Goal: Task Accomplishment & Management: Complete application form

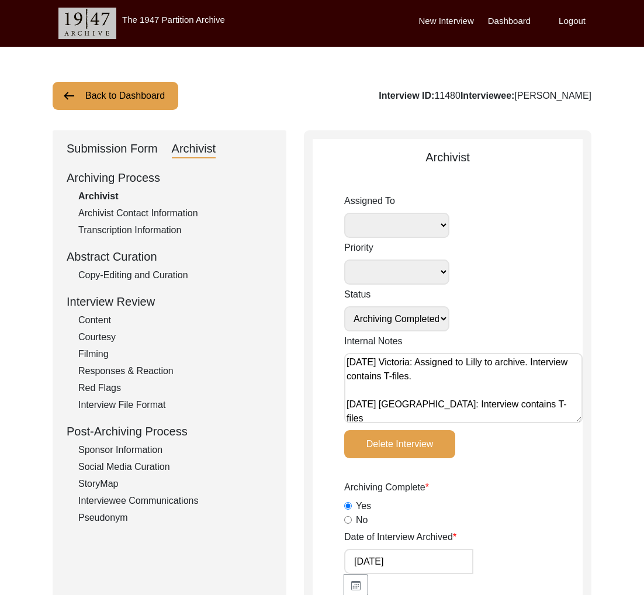
select select "Archiving Completed"
click at [110, 85] on button "Back to Dashboard" at bounding box center [116, 96] width 126 height 28
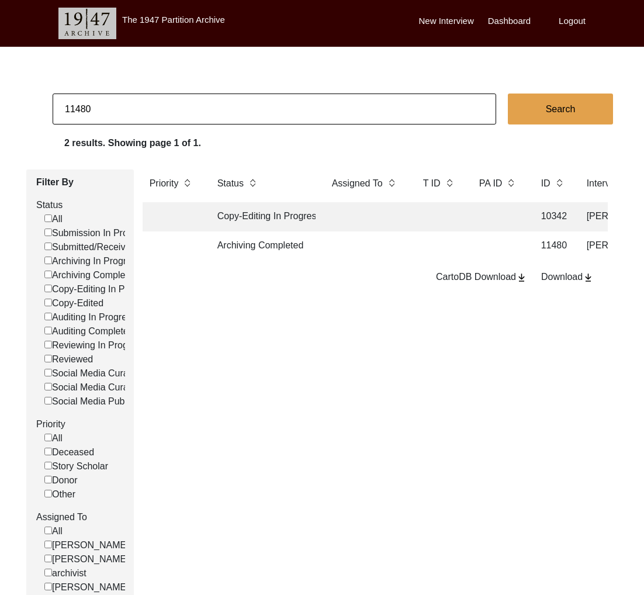
drag, startPoint x: 88, startPoint y: 105, endPoint x: 84, endPoint y: 111, distance: 6.3
click at [93, 112] on input "11480" at bounding box center [275, 109] width 444 height 31
drag, startPoint x: 80, startPoint y: 110, endPoint x: 130, endPoint y: 111, distance: 50.3
click at [134, 111] on input "11480" at bounding box center [275, 109] width 444 height 31
drag, startPoint x: 71, startPoint y: 106, endPoint x: 77, endPoint y: 108, distance: 6.7
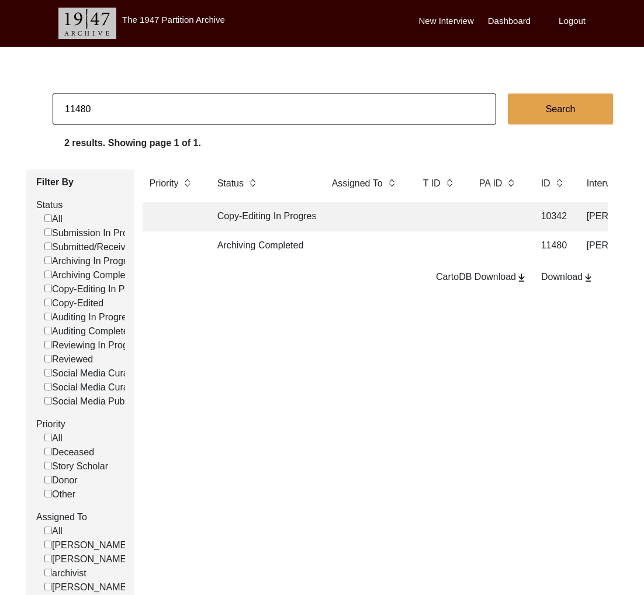
click at [71, 107] on input "11480" at bounding box center [275, 109] width 444 height 31
drag, startPoint x: 86, startPoint y: 108, endPoint x: 130, endPoint y: 111, distance: 44.5
click at [130, 111] on input "11480" at bounding box center [275, 109] width 444 height 31
type input "11484"
checkbox input "false"
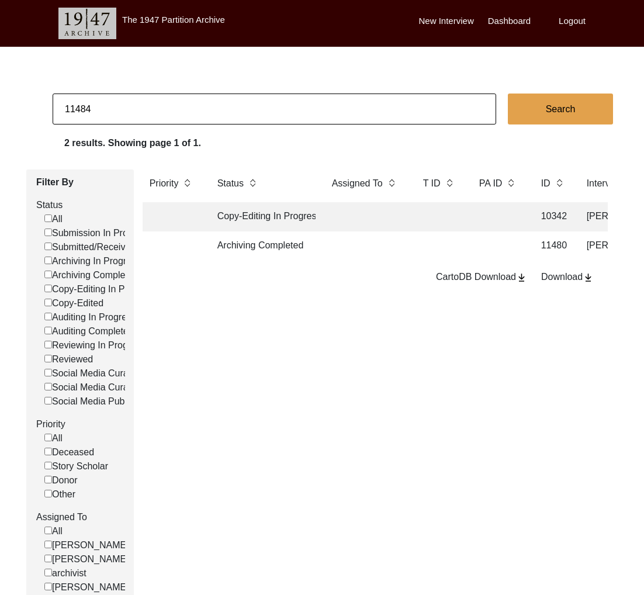
checkbox input "false"
click at [279, 243] on td "Archiving Completed" at bounding box center [263, 246] width 105 height 29
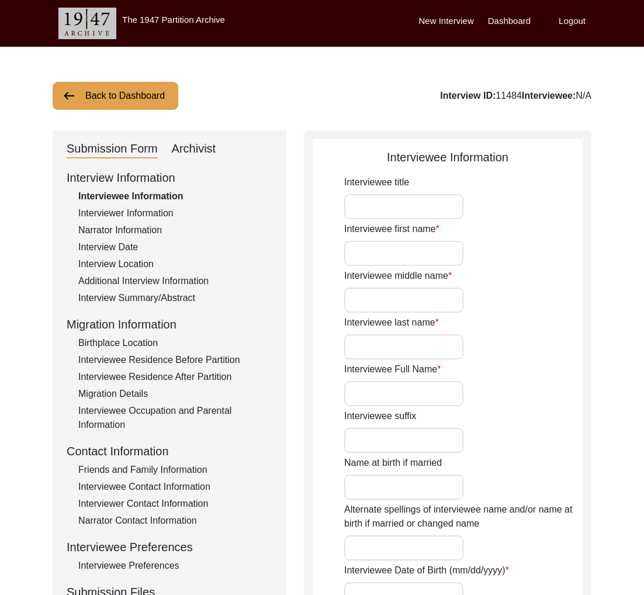
type input "Dr."
type input "[PERSON_NAME]"
type input "Natarajan"
type input "[PERSON_NAME]"
type input "[DATE]"
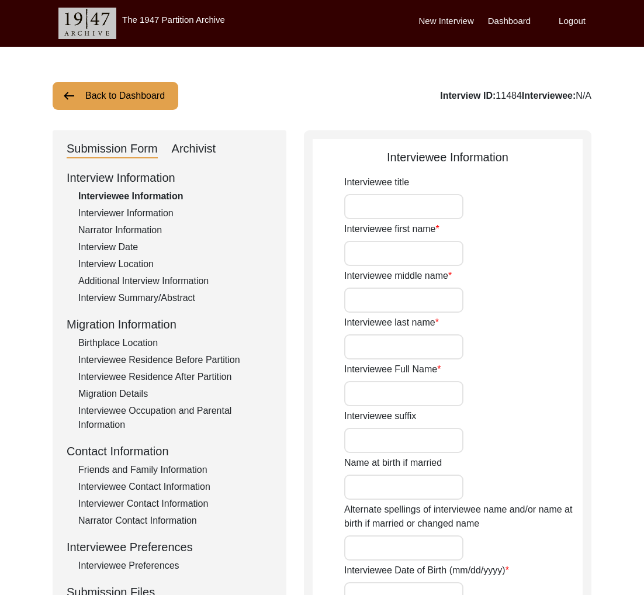
type input "94"
type input "[DEMOGRAPHIC_DATA]"
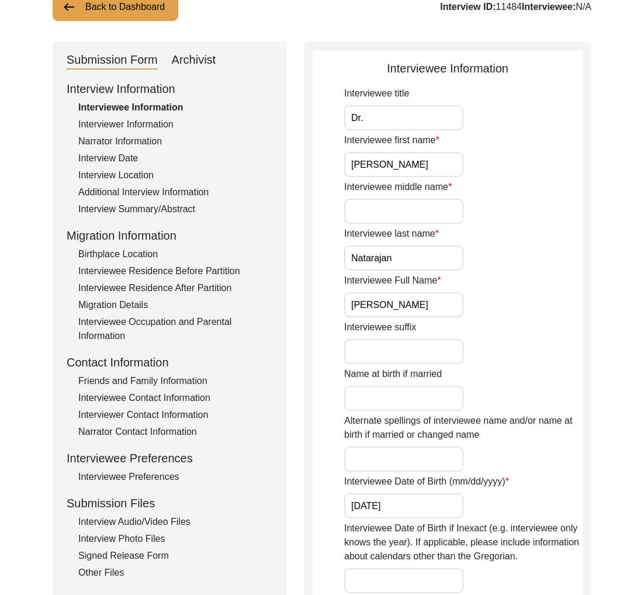
scroll to position [134, 0]
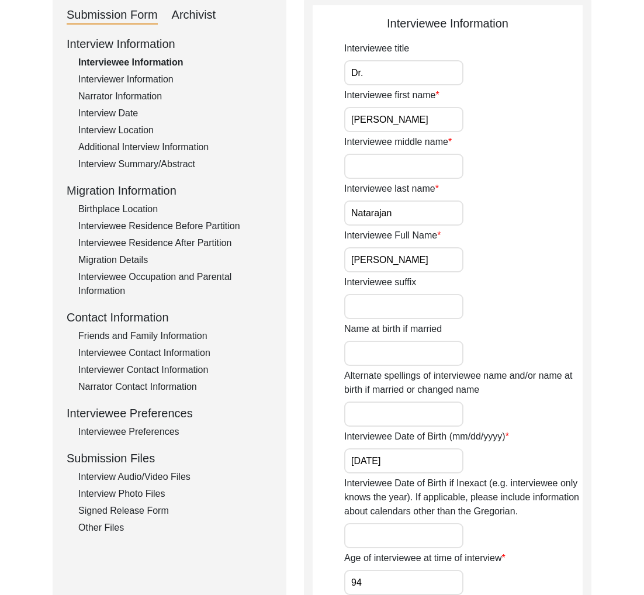
click at [115, 481] on div "Interview Audio/Video Files" at bounding box center [175, 477] width 194 height 14
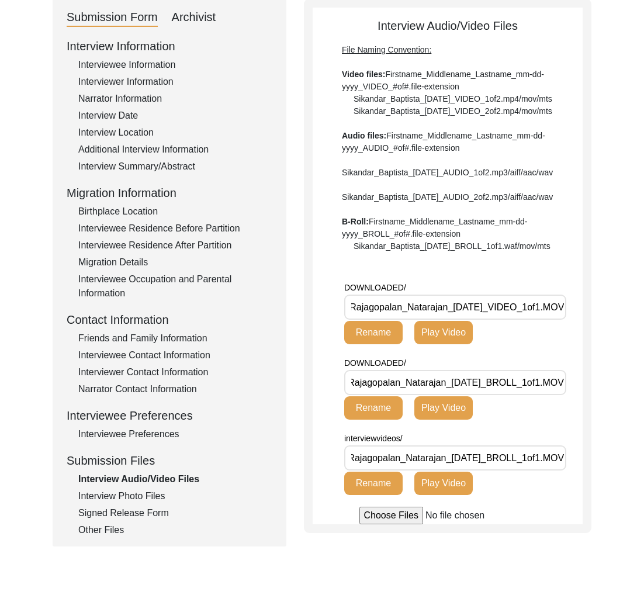
scroll to position [120, 0]
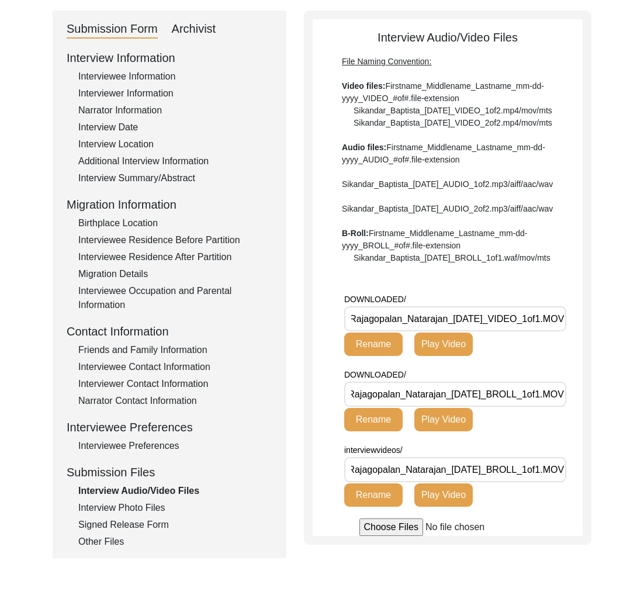
drag, startPoint x: 454, startPoint y: 354, endPoint x: 202, endPoint y: 190, distance: 300.4
click at [454, 332] on input "DOWNLOADED/11484_Rajagopalan_Natarajan_[DATE]_VIDEO_1of1.MOV" at bounding box center [455, 318] width 222 height 25
click at [120, 113] on div "Narrator Information" at bounding box center [175, 111] width 194 height 14
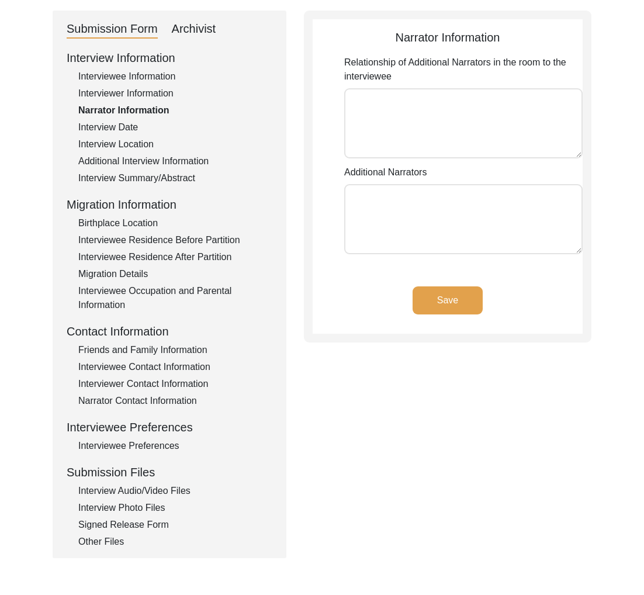
click at [119, 127] on div "Interview Date" at bounding box center [175, 127] width 194 height 14
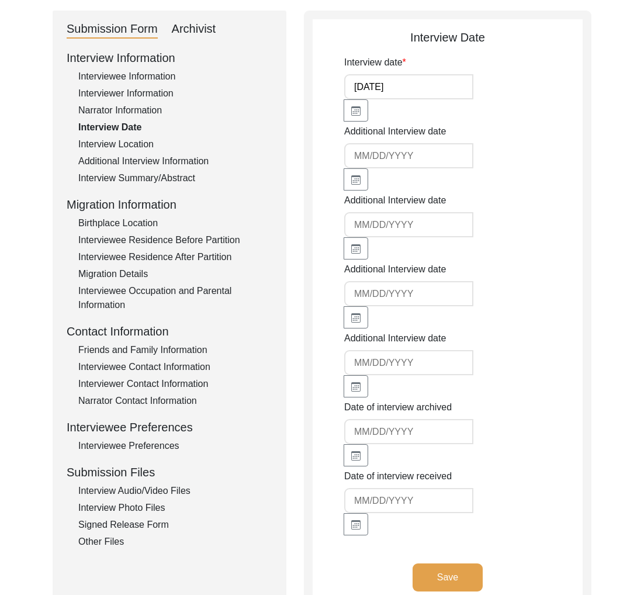
click at [120, 490] on div "Interview Audio/Video Files" at bounding box center [175, 491] width 194 height 14
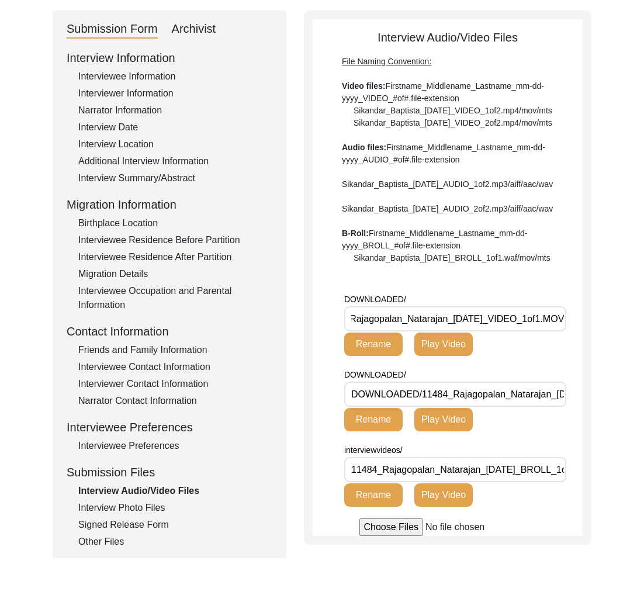
scroll to position [124, 0]
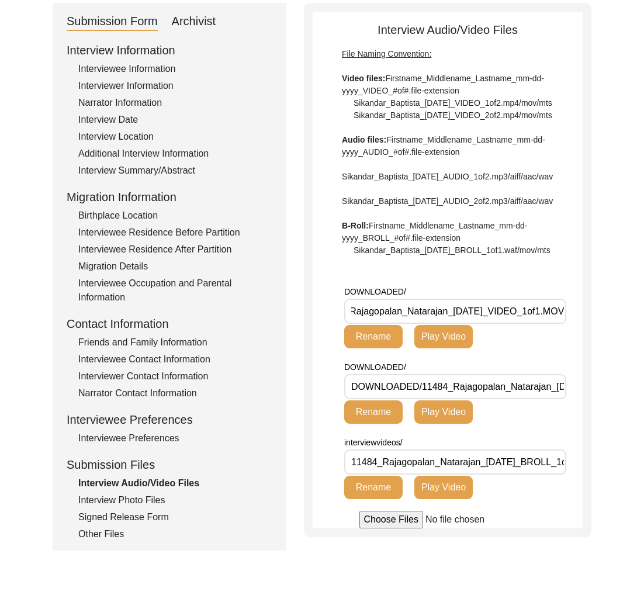
click at [449, 324] on input "DOWNLOADED/11484_Rajagopalan_Natarajan_[DATE]_VIDEO_1of1.MOV" at bounding box center [455, 311] width 222 height 25
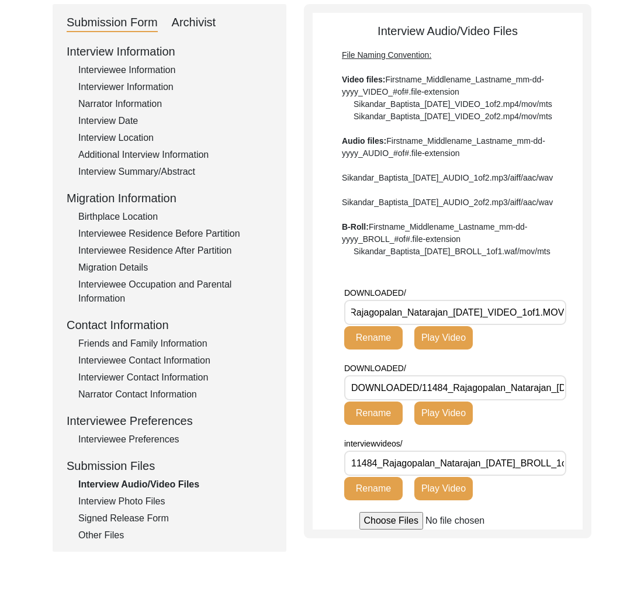
type input "DOWNLOADED/11484_Rajagopalan_Natarajan_[DATE]_VIDEO_1of1.MOV"
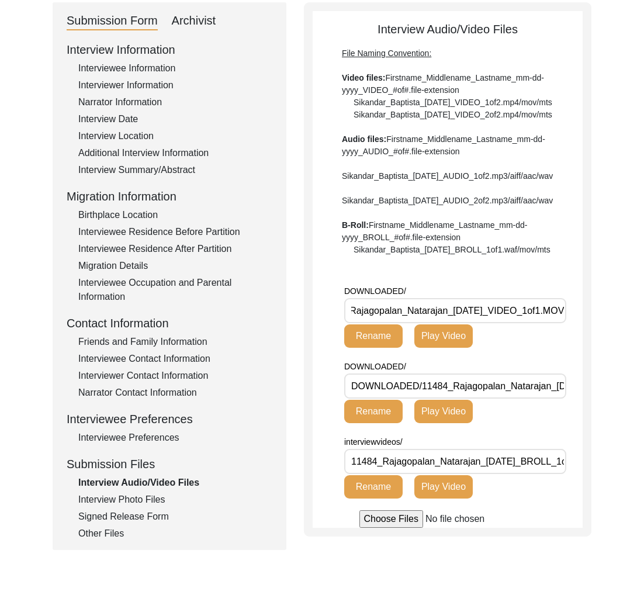
scroll to position [0, 0]
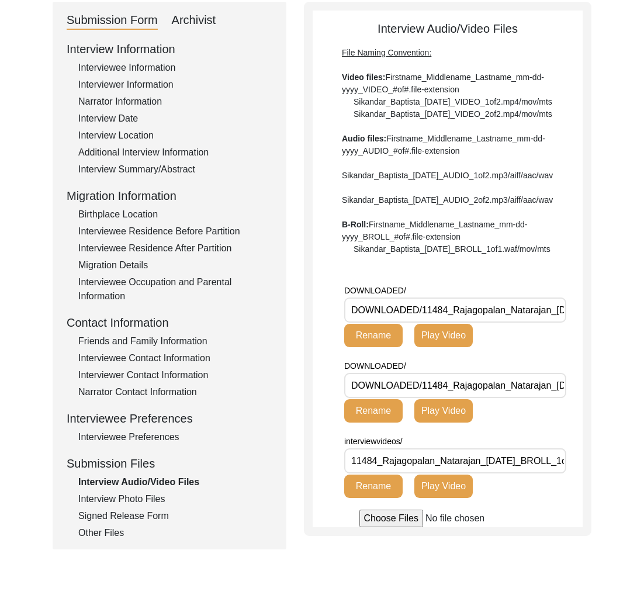
click at [398, 347] on button "Rename" at bounding box center [373, 335] width 58 height 23
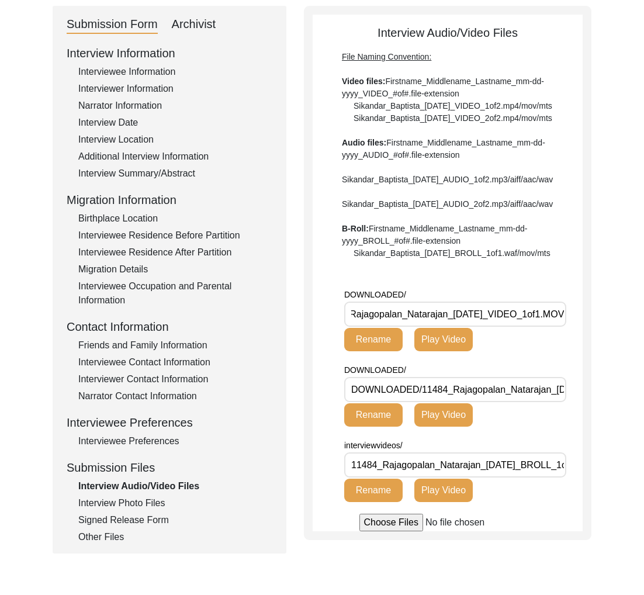
scroll to position [0, 121]
drag, startPoint x: 178, startPoint y: 498, endPoint x: 174, endPoint y: 505, distance: 7.6
click at [178, 498] on div "Interview Photo Files" at bounding box center [175, 504] width 194 height 14
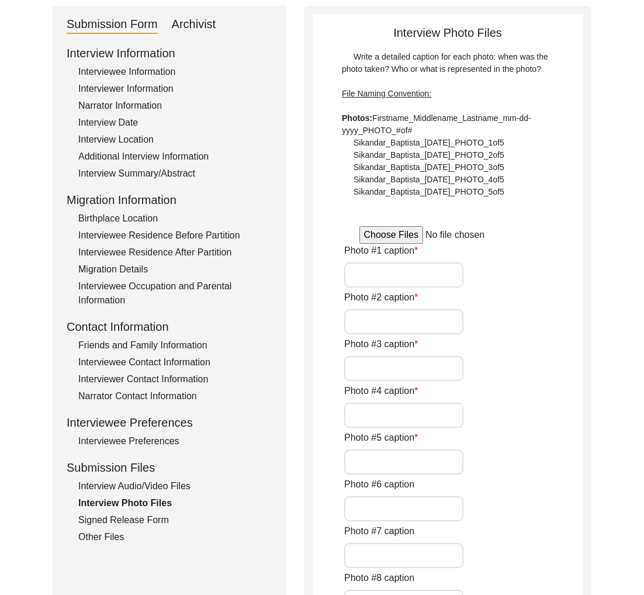
type input "[PERSON_NAME] during the interview, sitting with his arms crossed."
type input "[PERSON_NAME] during the interview, reaching out his hands."
type input "[PERSON_NAME] during the interview, speaking."
type input "[PERSON_NAME] during the interview, smiling."
type input "[PERSON_NAME] during the interview, sitting with his hands crossed."
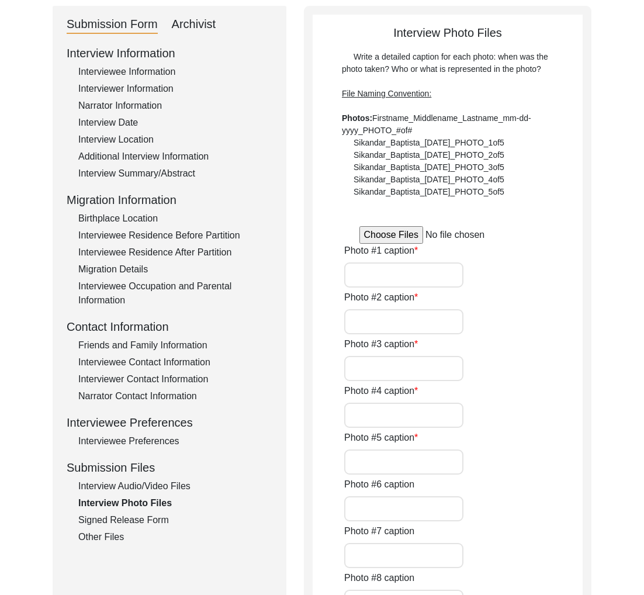
type input "[PERSON_NAME] during the interview."
type input "[PERSON_NAME] during the interview, sitting."
type input "0of7"
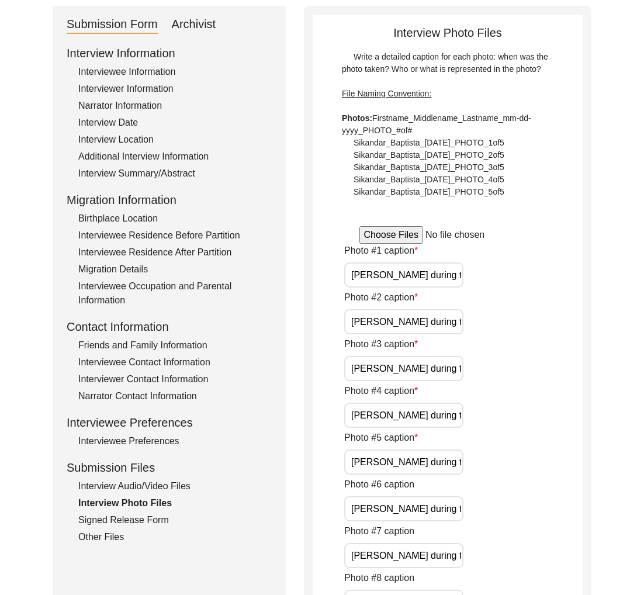
click at [174, 486] on div "Interview Audio/Video Files" at bounding box center [175, 487] width 194 height 14
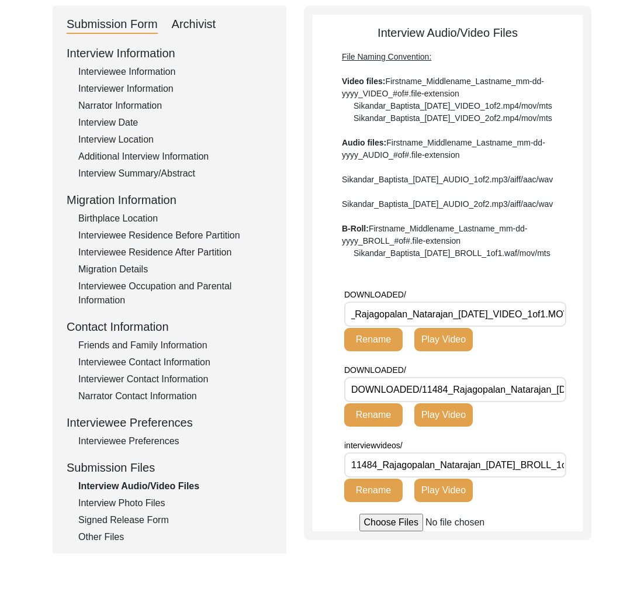
scroll to position [0, 97]
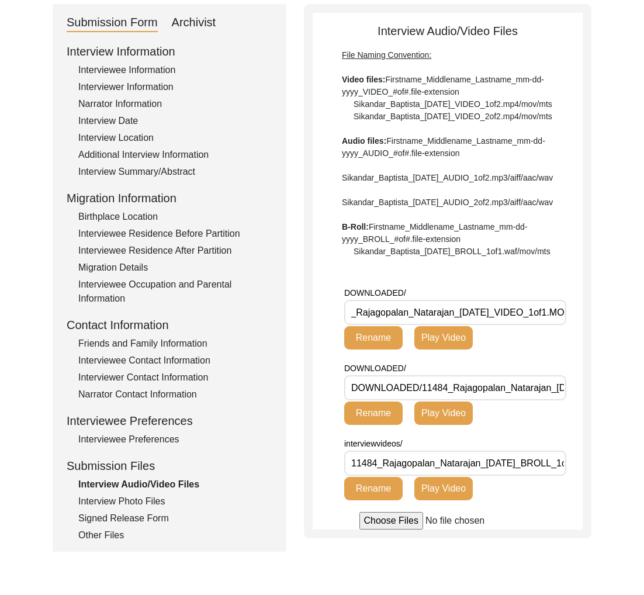
click at [474, 325] on input "DOWNLOADED/11484_Rajagopalan_Natarajan_[DATE]_VIDEO_1of1.MOV" at bounding box center [455, 312] width 222 height 25
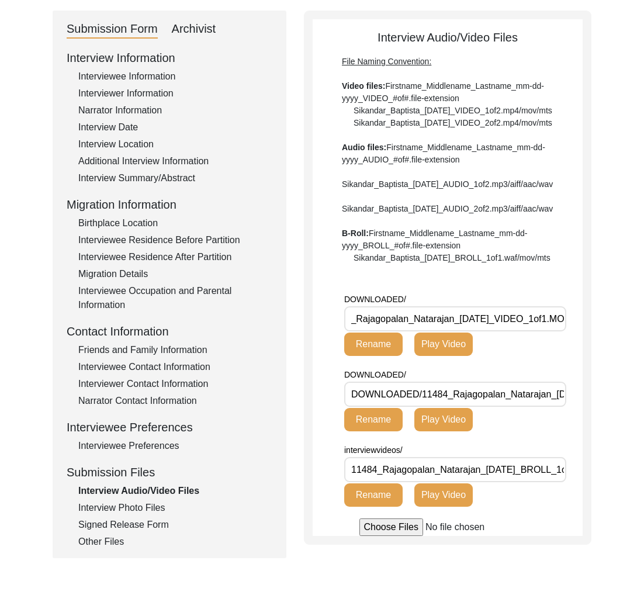
scroll to position [122, 0]
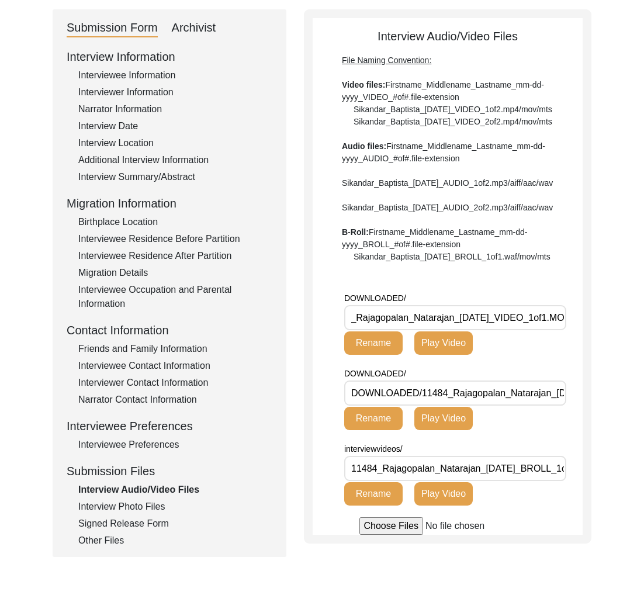
type input "DOWNLOADED/11484_Rajagopalan_Natarajan_[DATE]_VIDEO_1of1.MOV"
click at [366, 354] on button "Rename" at bounding box center [373, 342] width 58 height 23
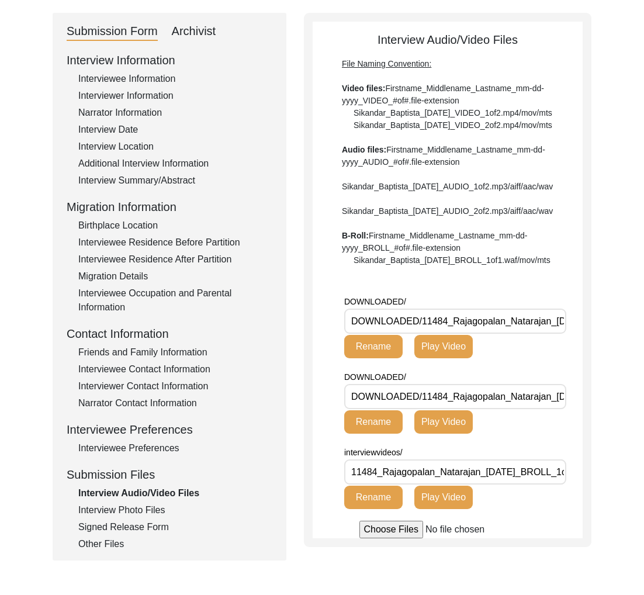
scroll to position [115, 0]
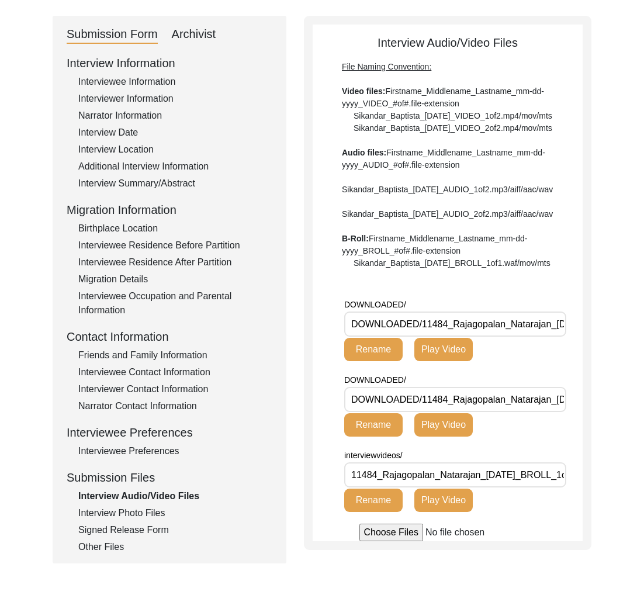
drag, startPoint x: 553, startPoint y: 359, endPoint x: 424, endPoint y: 365, distance: 128.8
click at [424, 337] on input "DOWNLOADED/11484_Rajagopalan_Natarajan_[DATE]_VIDEO_1of1.MOV" at bounding box center [455, 324] width 222 height 25
click at [477, 337] on input "DOWNLOADED/11484_Rajagopalan_Natarajan_[DATE]_VIDEO_1of1.MOV" at bounding box center [455, 324] width 222 height 25
click at [106, 511] on div "Interview Photo Files" at bounding box center [175, 513] width 194 height 14
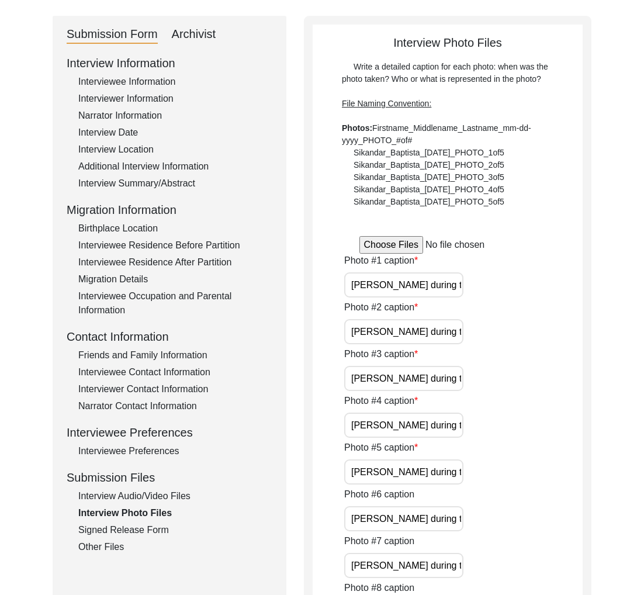
click at [120, 501] on div "Interview Audio/Video Files" at bounding box center [175, 497] width 194 height 14
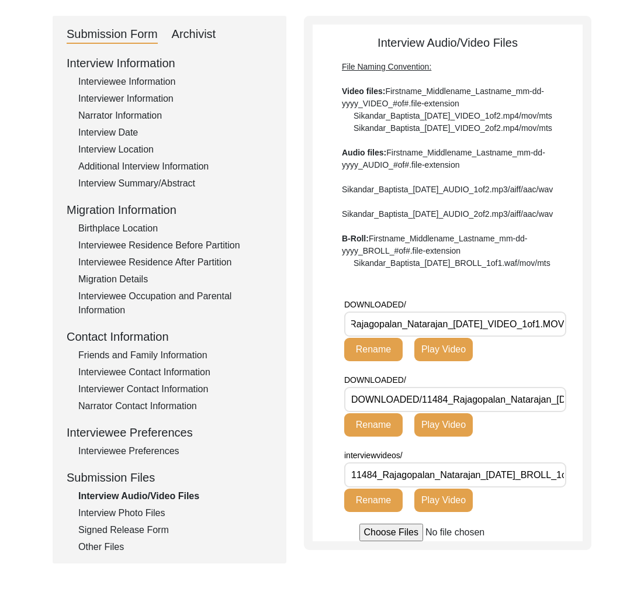
scroll to position [0, 108]
drag, startPoint x: 468, startPoint y: 361, endPoint x: 460, endPoint y: 360, distance: 8.2
click at [460, 337] on input "DOWNLOADED/11484_Rajagopalan_Natarajan_[DATE]_VIDEO_1of1.MOV" at bounding box center [455, 324] width 222 height 25
click at [461, 337] on input "DOWNLOADED/11484_Rajagopalan_Natarajan_[DATE]_VIDEO_1of1.MOV" at bounding box center [455, 324] width 222 height 25
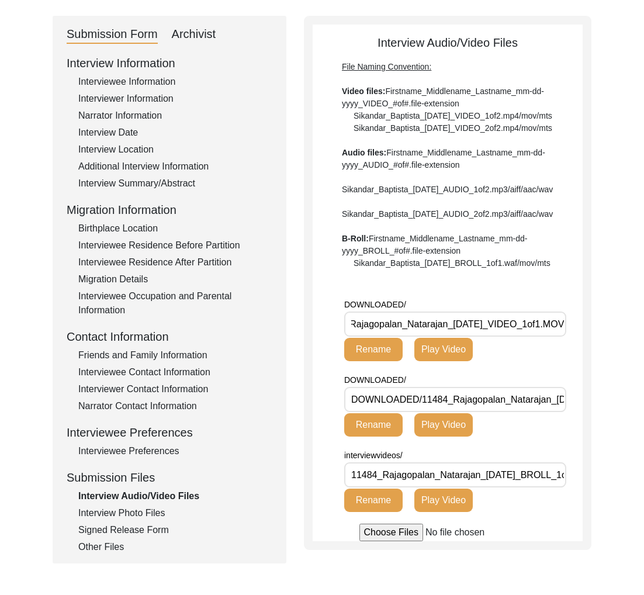
click at [468, 337] on input "DOWNLOADED/11484_Rajagopalan_Natarajan_[DATE]_VIDEO_1of1.MOV" at bounding box center [455, 324] width 222 height 25
type input "DOWNLOADED/11484_Rajagopalan_Natarajan_[DATE]_VIDEO_1of1.MOV"
click at [372, 361] on button "Rename" at bounding box center [373, 349] width 58 height 23
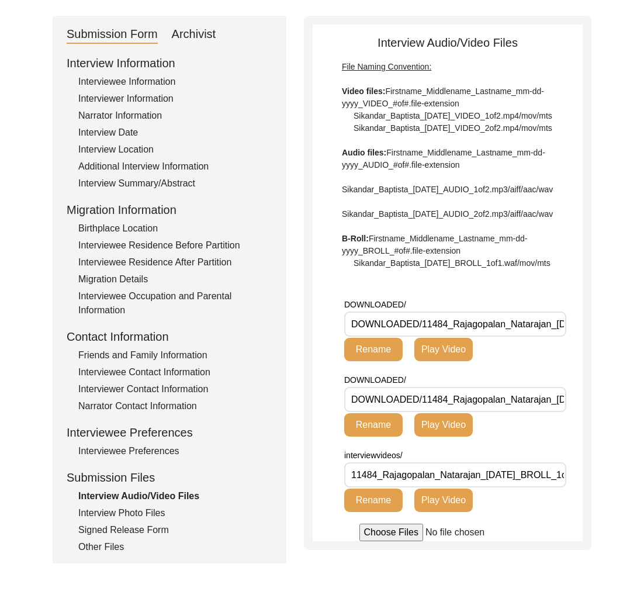
drag, startPoint x: 550, startPoint y: 361, endPoint x: 423, endPoint y: 363, distance: 126.3
click at [423, 337] on input "DOWNLOADED/11484_Rajagopalan_Natarajan_[DATE]_VIDEO_1of1.MOV" at bounding box center [455, 324] width 222 height 25
drag, startPoint x: 147, startPoint y: 515, endPoint x: 149, endPoint y: 502, distance: 12.4
click at [147, 514] on div "Interview Photo Files" at bounding box center [175, 513] width 194 height 14
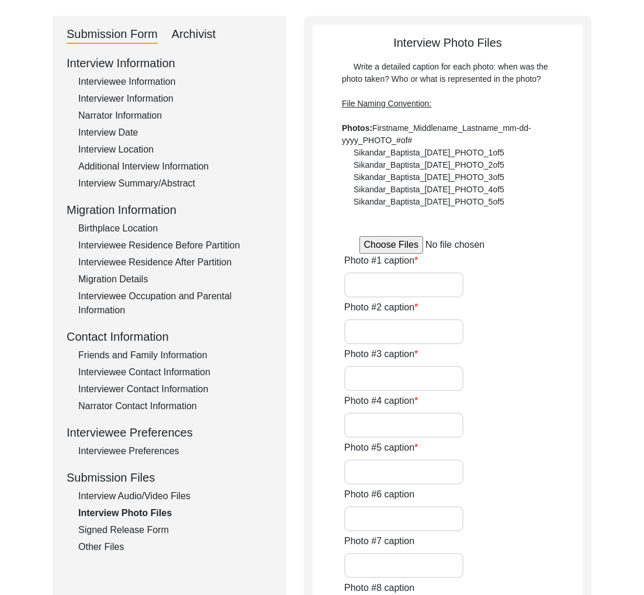
type input "[PERSON_NAME] during the interview, sitting with his arms crossed."
type input "[PERSON_NAME] during the interview, reaching out his hands."
type input "[PERSON_NAME] during the interview, speaking."
type input "[PERSON_NAME] during the interview, smiling."
type input "[PERSON_NAME] during the interview, sitting with his hands crossed."
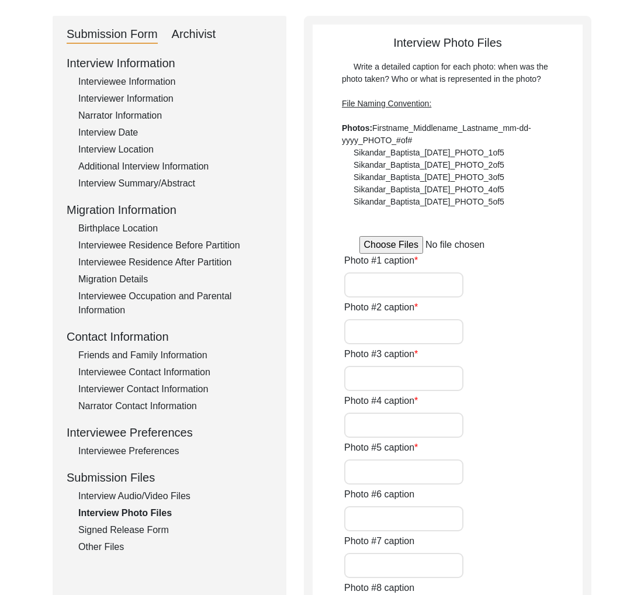
type input "[PERSON_NAME] during the interview."
type input "[PERSON_NAME] during the interview, sitting."
type input "0of7"
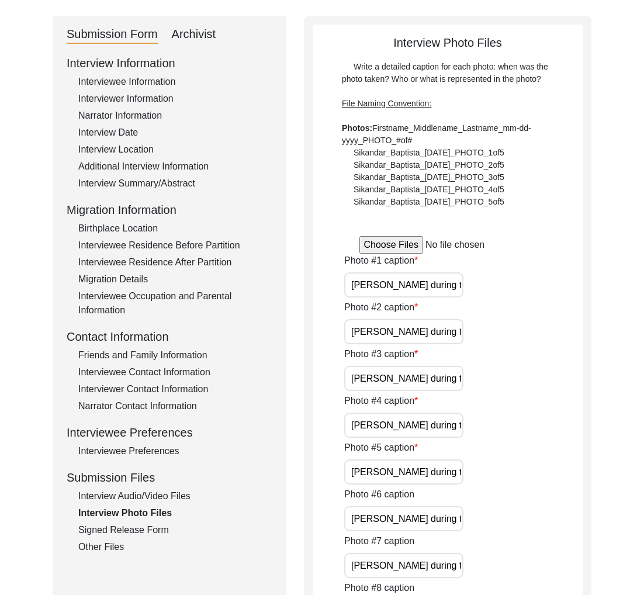
click at [149, 498] on div "Interview Audio/Video Files" at bounding box center [175, 497] width 194 height 14
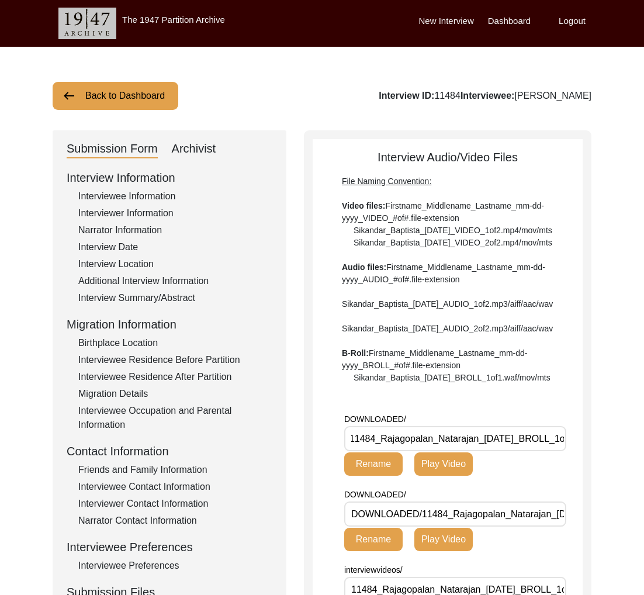
click at [123, 93] on button "Back to Dashboard" at bounding box center [116, 96] width 126 height 28
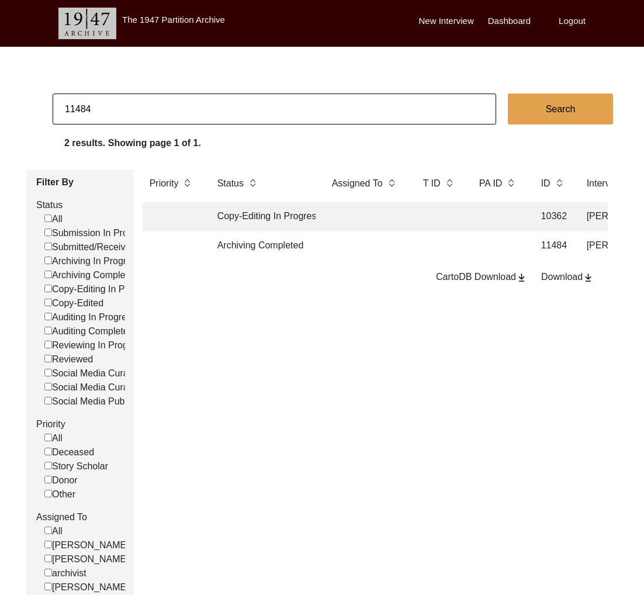
drag, startPoint x: 87, startPoint y: 108, endPoint x: 136, endPoint y: 112, distance: 49.3
click at [135, 112] on input "11484" at bounding box center [275, 109] width 444 height 31
type input "11480"
checkbox input "false"
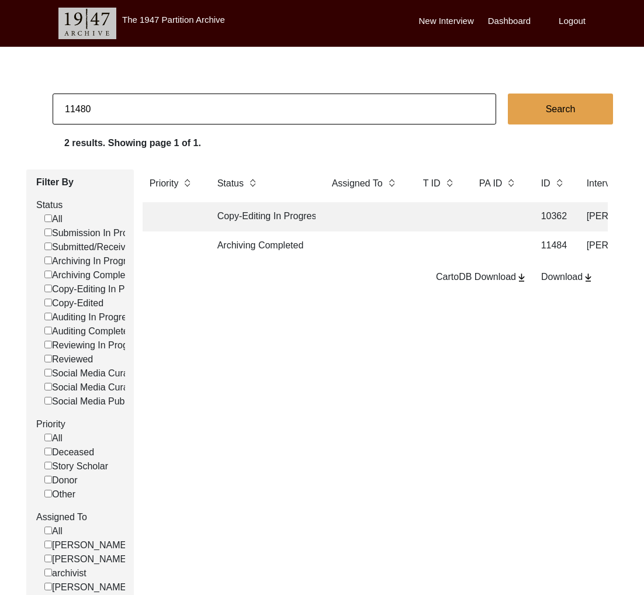
checkbox input "false"
click at [273, 249] on td "Archiving Completed" at bounding box center [263, 246] width 105 height 29
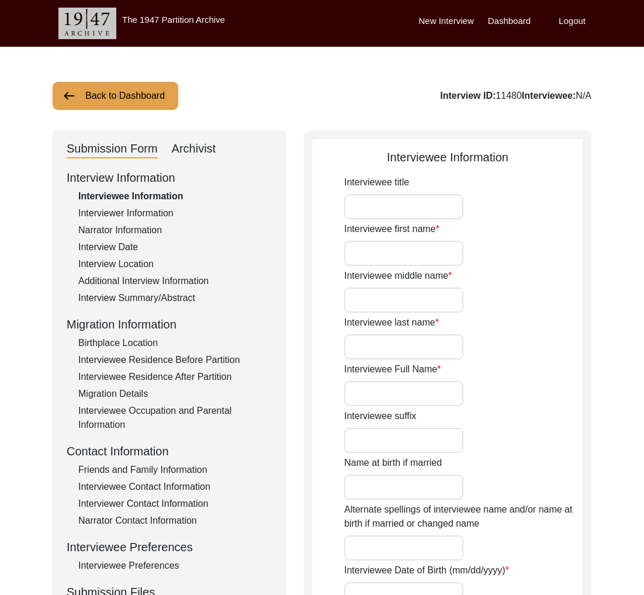
type input "Mrs."
type input "[PERSON_NAME]"
type input "-"
type input "Samjdar"
type input "[PERSON_NAME]"
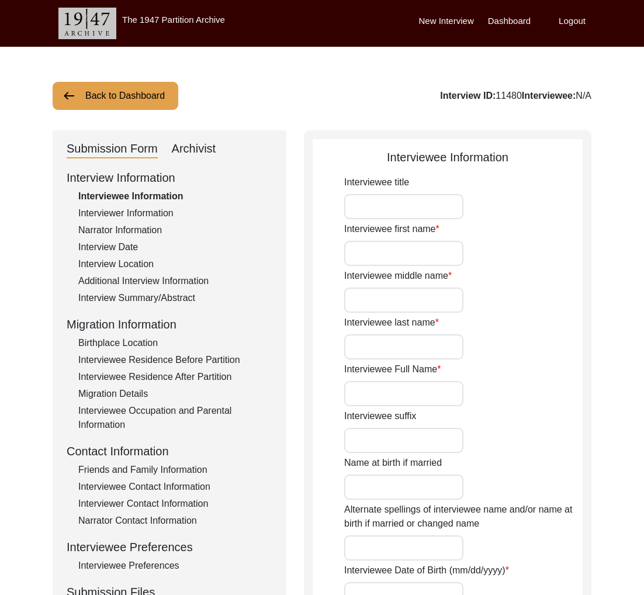
type input "[DATE]"
type input "83"
type input "[DEMOGRAPHIC_DATA]"
click at [375, 400] on input "[PERSON_NAME]" at bounding box center [403, 393] width 119 height 25
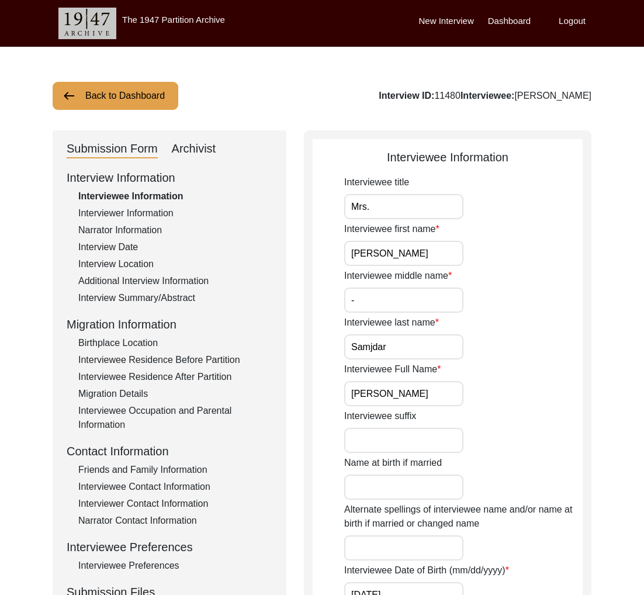
click at [375, 400] on input "[PERSON_NAME]" at bounding box center [403, 393] width 119 height 25
click at [174, 294] on div "Interview Summary/Abstract" at bounding box center [175, 298] width 194 height 14
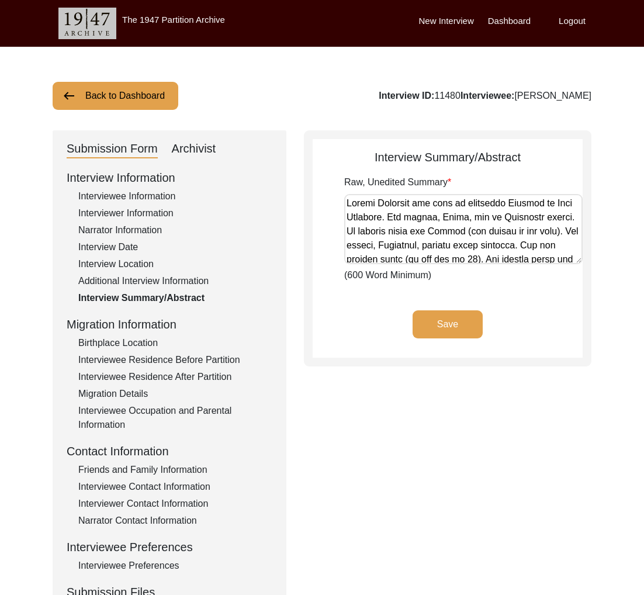
click at [140, 196] on div "Interviewee Information" at bounding box center [175, 196] width 194 height 14
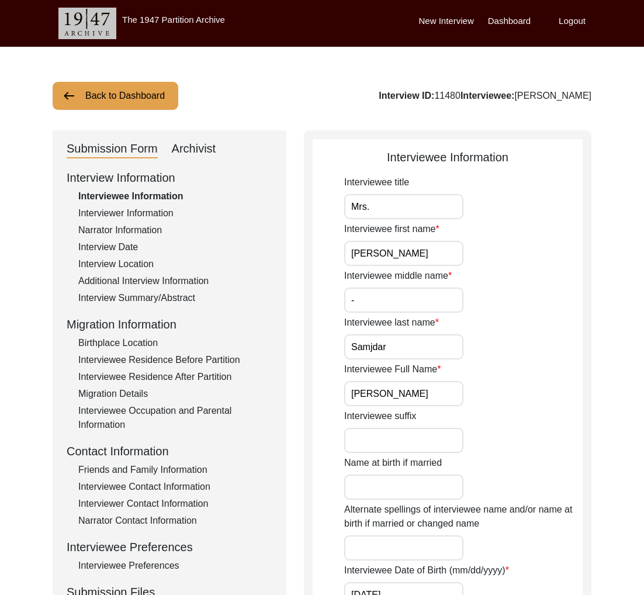
scroll to position [59, 0]
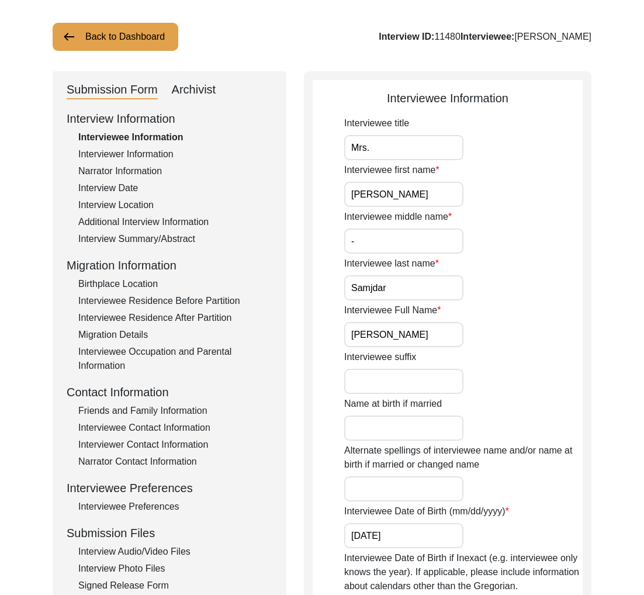
click at [174, 299] on div "Interviewee Residence Before Partition" at bounding box center [175, 301] width 194 height 14
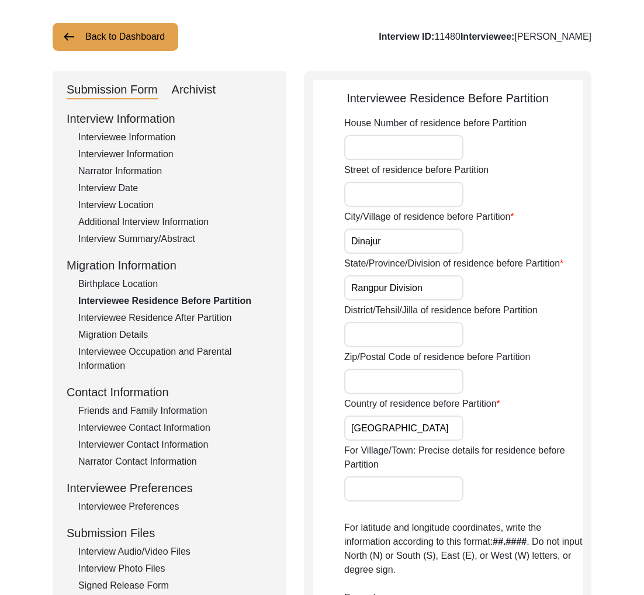
click at [122, 287] on div "Birthplace Location" at bounding box center [175, 284] width 194 height 14
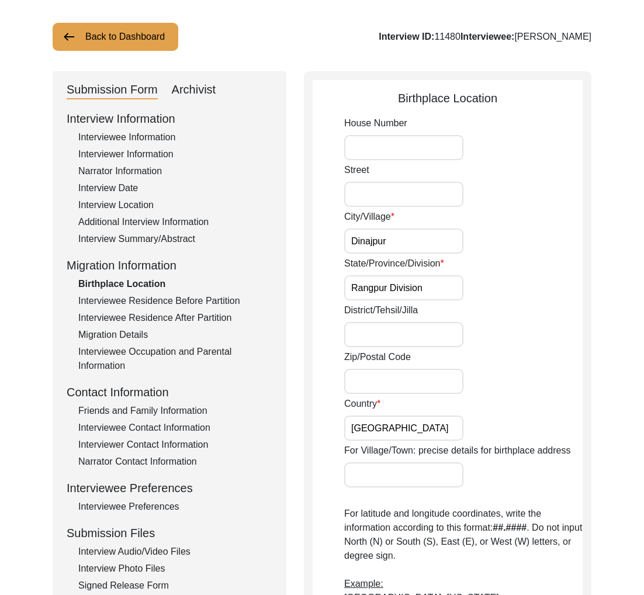
click at [136, 313] on div "Interviewee Residence After Partition" at bounding box center [175, 318] width 194 height 14
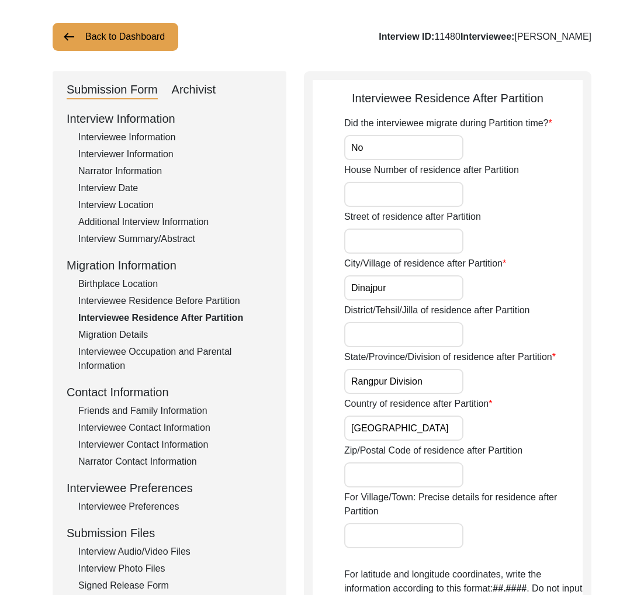
click at [158, 239] on div "Interview Summary/Abstract" at bounding box center [175, 239] width 194 height 14
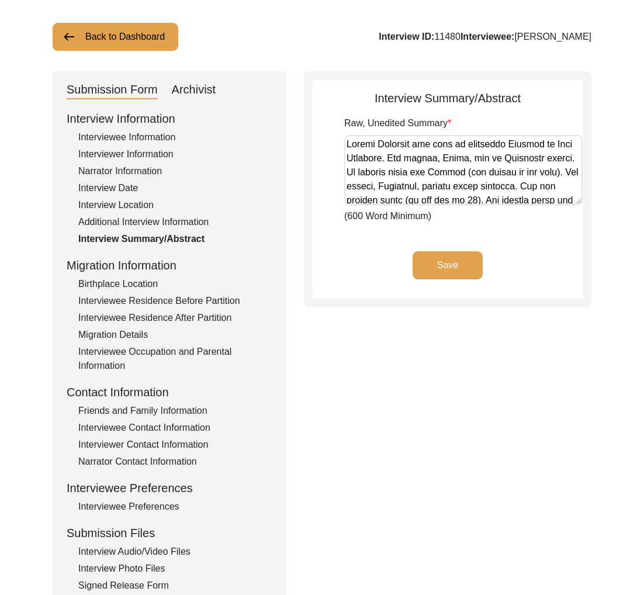
drag, startPoint x: 178, startPoint y: 297, endPoint x: 156, endPoint y: 288, distance: 23.9
click at [179, 297] on div "Interviewee Residence Before Partition" at bounding box center [175, 301] width 194 height 14
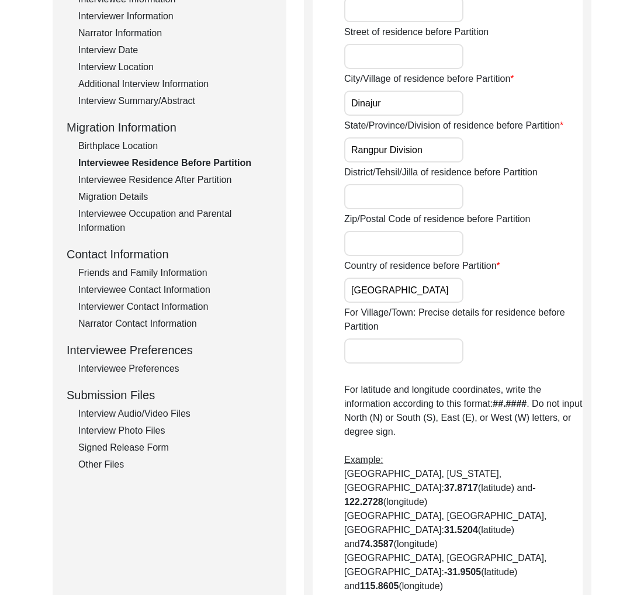
scroll to position [378, 0]
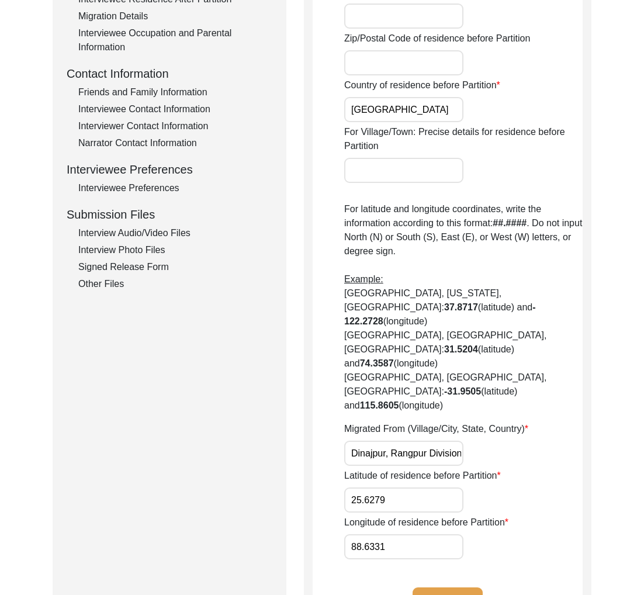
click at [416, 441] on input "Dinajpur, Rangpur Division, [GEOGRAPHIC_DATA]" at bounding box center [403, 453] width 119 height 25
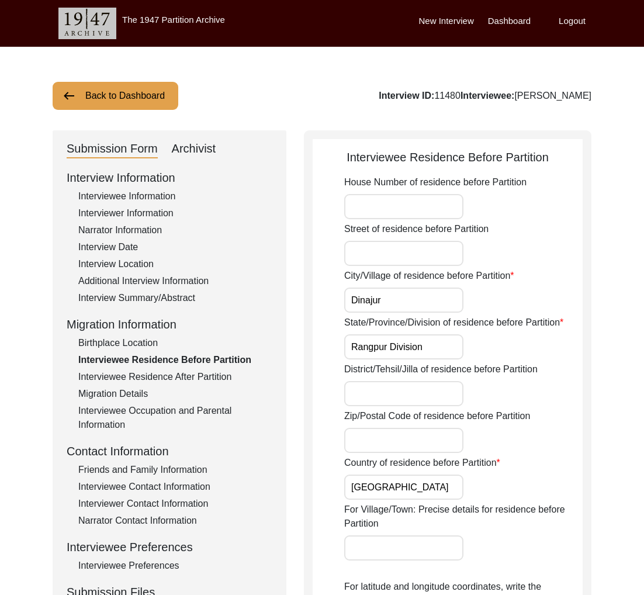
click at [136, 195] on div "Interviewee Information" at bounding box center [175, 196] width 194 height 14
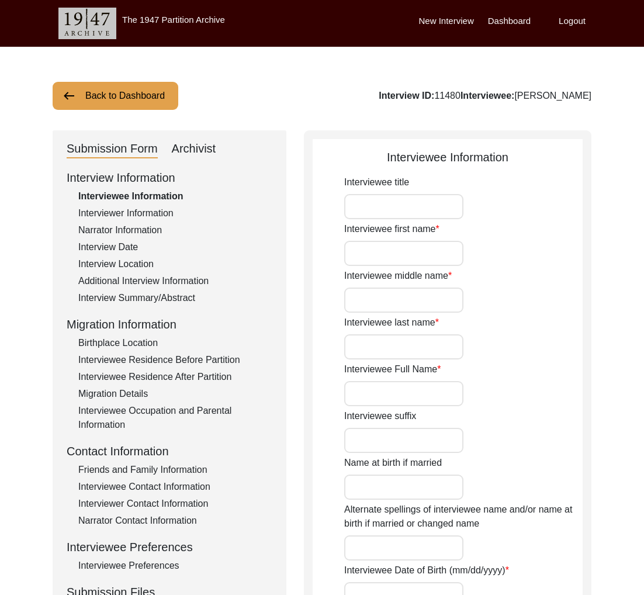
type input "Mrs."
type input "[PERSON_NAME]"
type input "-"
type input "Samjdar"
type input "[PERSON_NAME]"
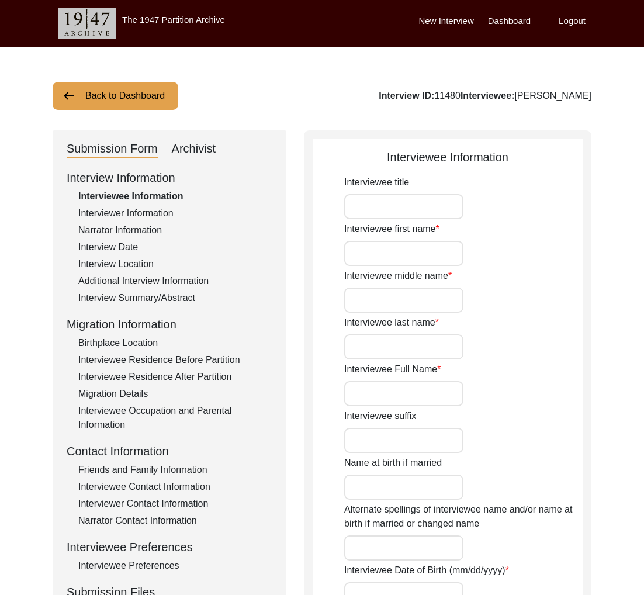
type input "[DATE]"
type input "83"
type input "[DEMOGRAPHIC_DATA]"
click at [408, 392] on input "[PERSON_NAME]" at bounding box center [403, 393] width 119 height 25
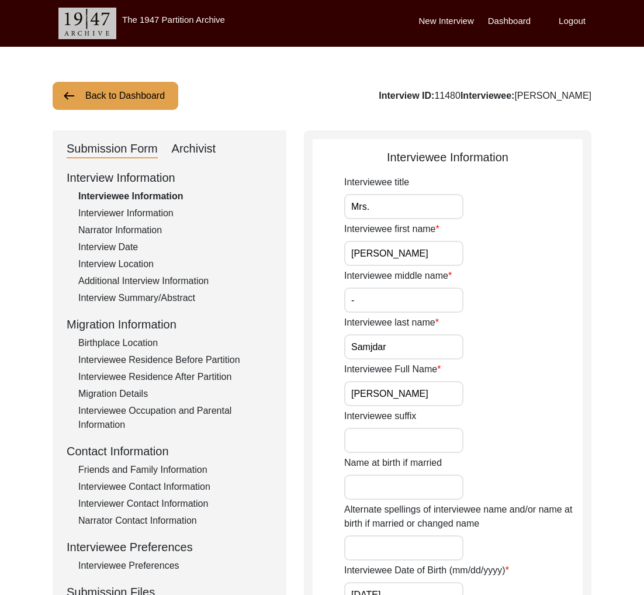
click at [408, 392] on input "[PERSON_NAME]" at bounding box center [403, 393] width 119 height 25
click at [127, 243] on div "Interview Date" at bounding box center [175, 247] width 194 height 14
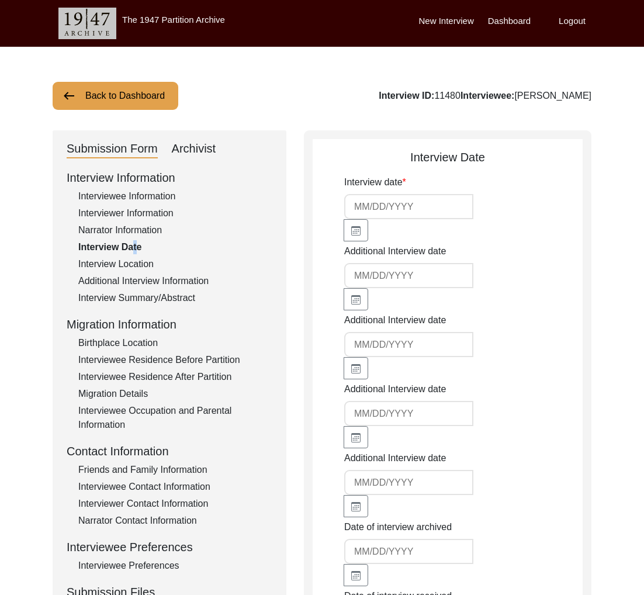
type input "[DATE]"
click at [147, 267] on div "Interview Location" at bounding box center [175, 264] width 194 height 14
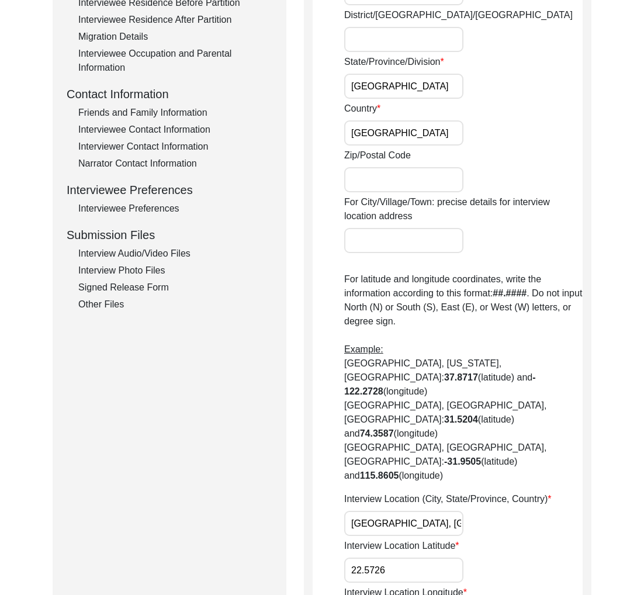
scroll to position [468, 0]
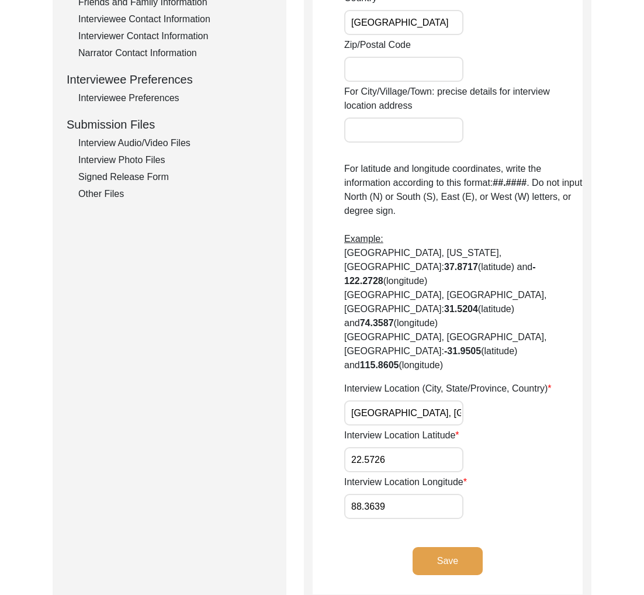
click at [394, 401] on input "[GEOGRAPHIC_DATA], [GEOGRAPHIC_DATA], [GEOGRAPHIC_DATA]" at bounding box center [403, 413] width 119 height 25
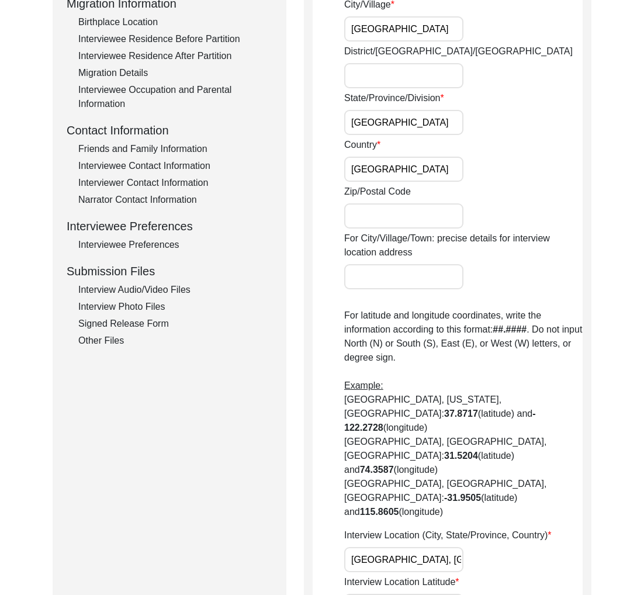
scroll to position [162, 0]
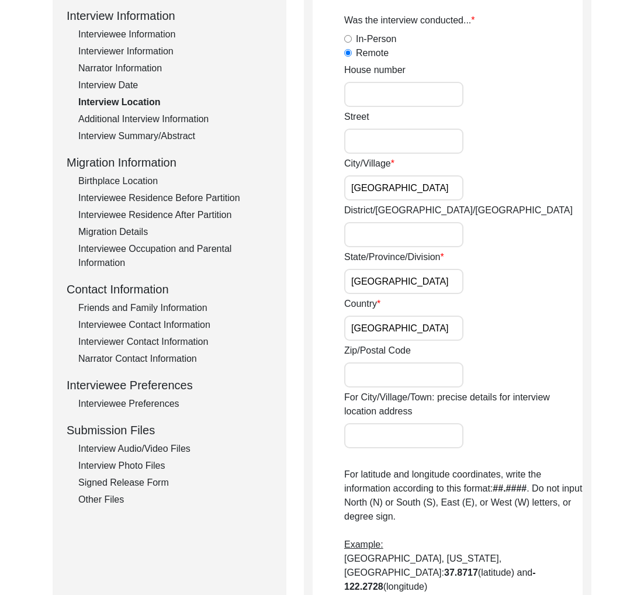
click at [139, 314] on div "Friends and Family Information" at bounding box center [175, 308] width 194 height 14
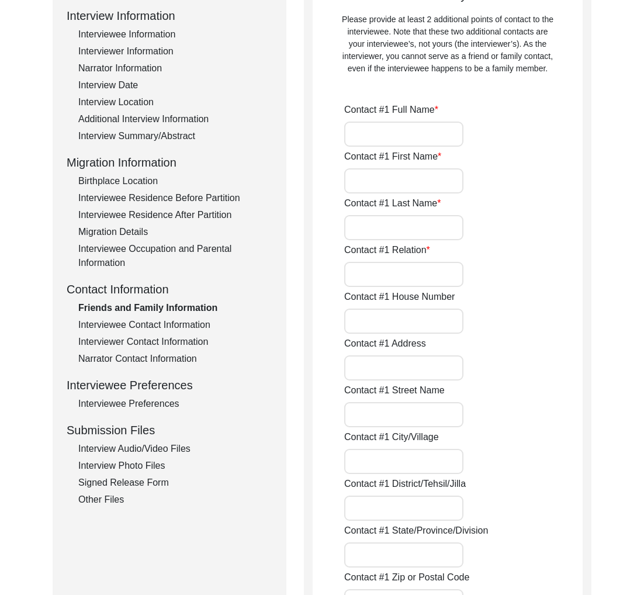
type input "[PERSON_NAME]"
type input "Husband"
type input "[GEOGRAPHIC_DATA]"
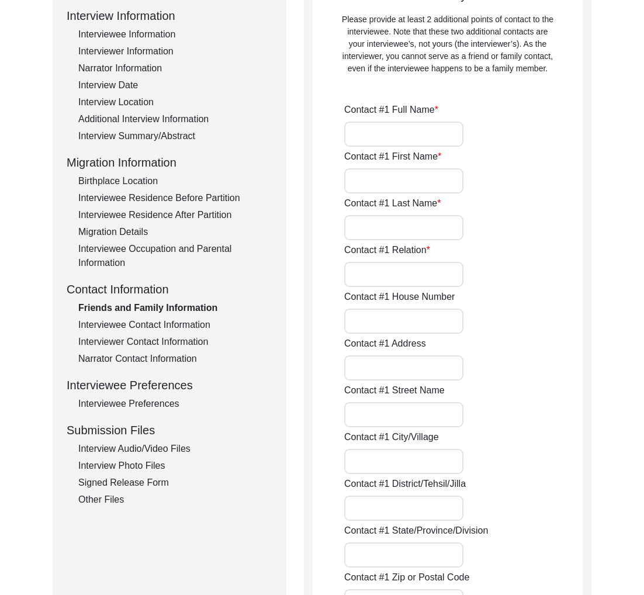
type input "0824038977"
type input "[EMAIL_ADDRESS][DOMAIN_NAME]"
type input "[PERSON_NAME]"
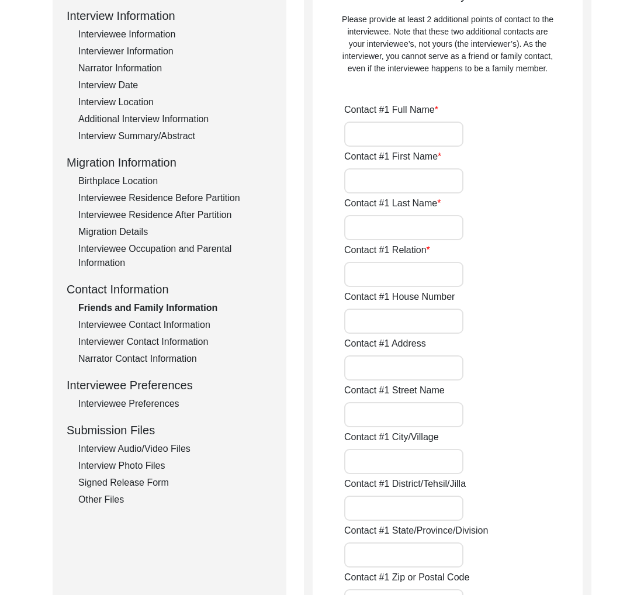
type input "Son"
type input "[GEOGRAPHIC_DATA]"
type input "9428332930"
type input "-"
click at [138, 56] on div "Interviewer Information" at bounding box center [175, 51] width 194 height 14
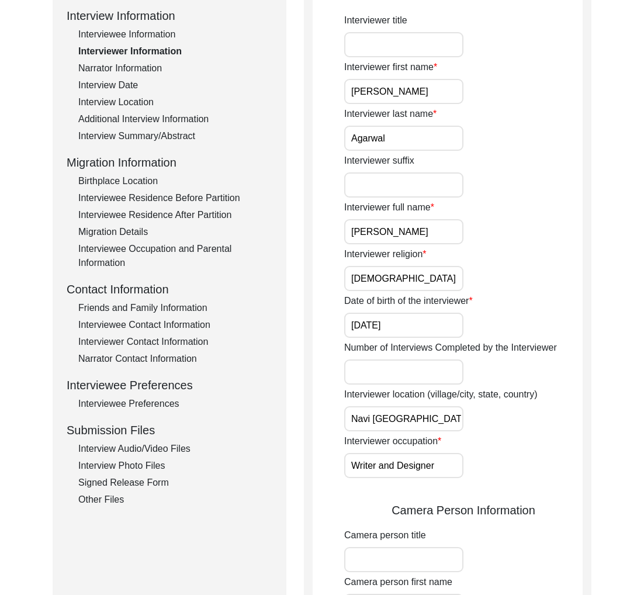
click at [397, 226] on input "[PERSON_NAME]" at bounding box center [403, 231] width 119 height 25
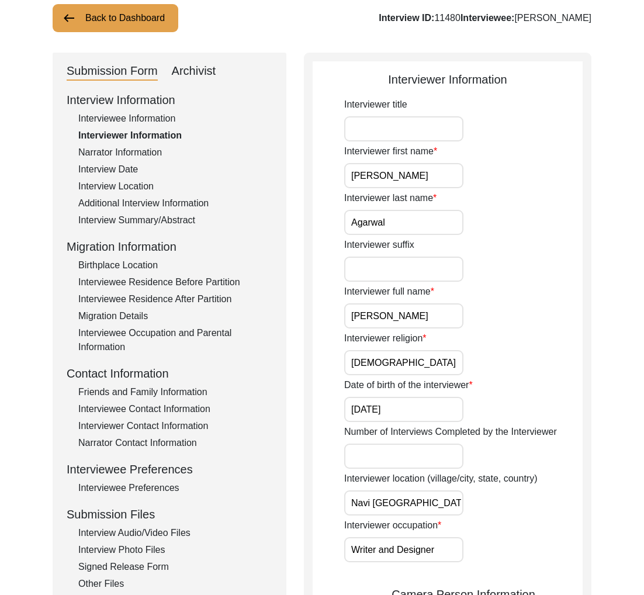
scroll to position [0, 0]
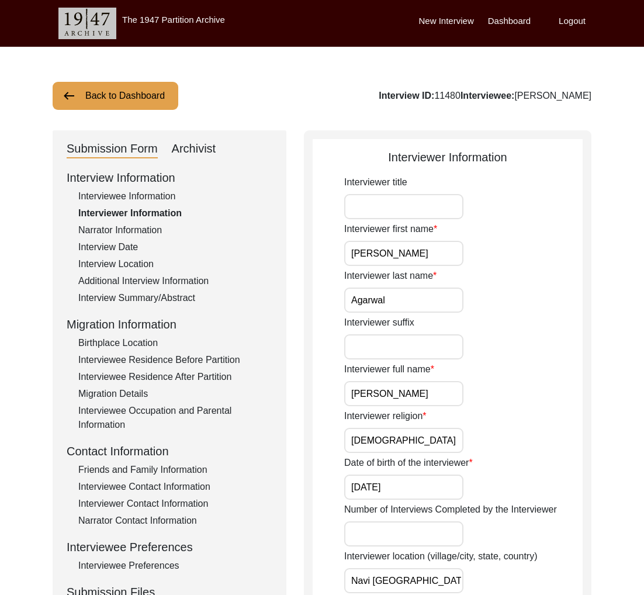
click at [105, 104] on button "Back to Dashboard" at bounding box center [116, 96] width 126 height 28
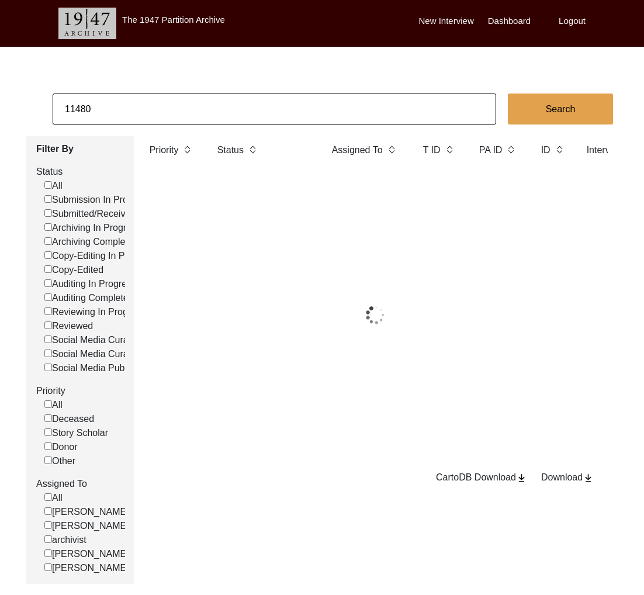
drag, startPoint x: 86, startPoint y: 111, endPoint x: 140, endPoint y: 113, distance: 54.4
click at [140, 113] on input "11480" at bounding box center [275, 109] width 444 height 31
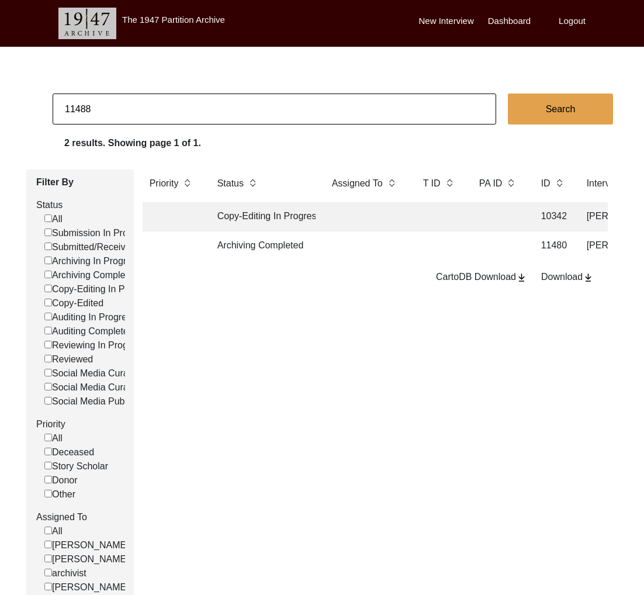
type input "11488"
checkbox input "false"
click at [245, 250] on td "Archiving Completed" at bounding box center [263, 246] width 105 height 29
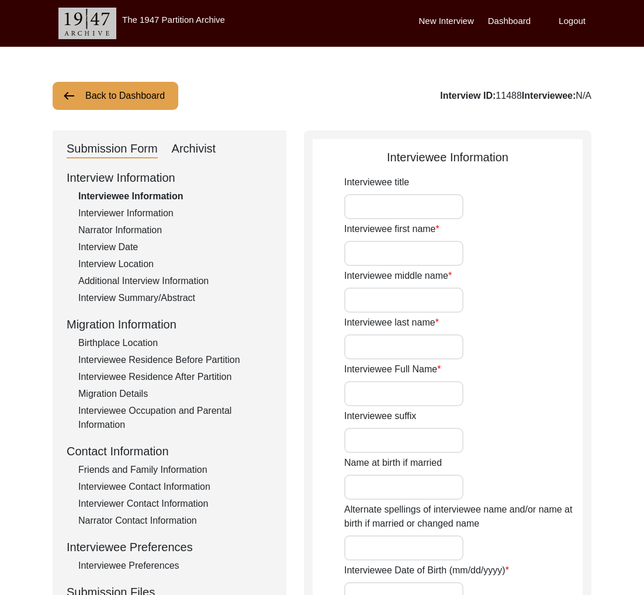
type input "Mr."
type input "Santisekhar"
type input "-"
type input "[PERSON_NAME]"
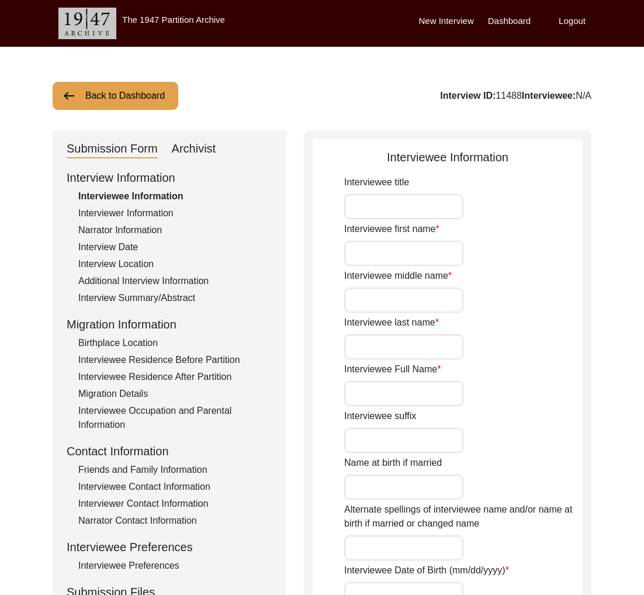
type input "[DATE]"
type input "83"
type input "[DEMOGRAPHIC_DATA]"
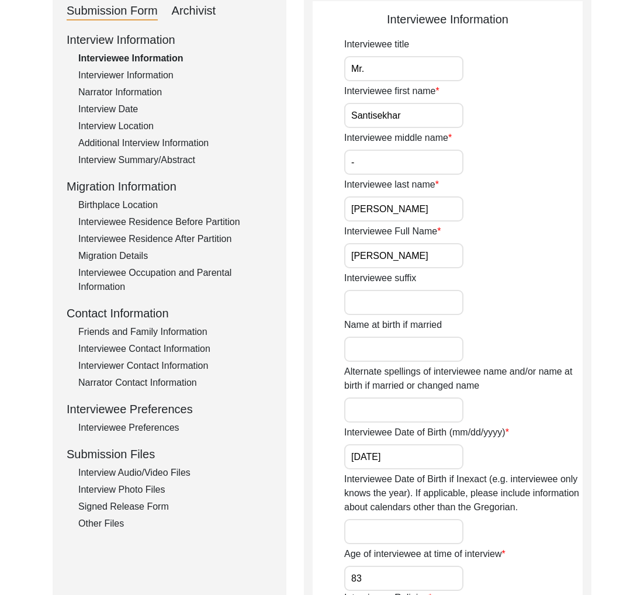
click at [161, 474] on div "Interview Audio/Video Files" at bounding box center [175, 473] width 194 height 14
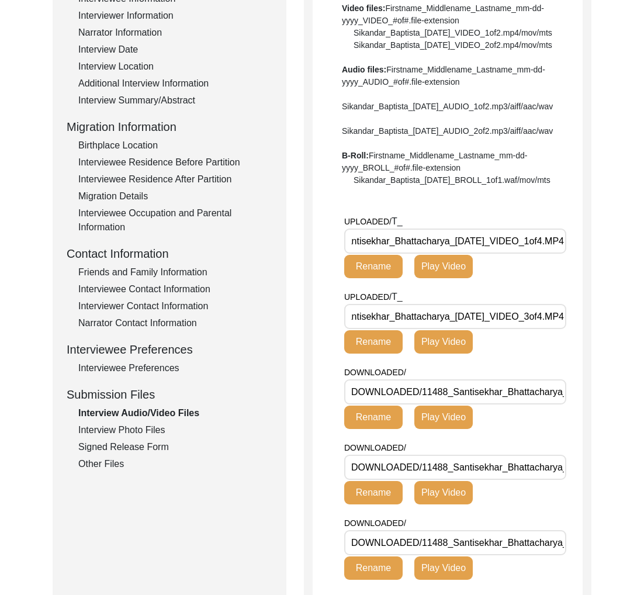
scroll to position [0, 0]
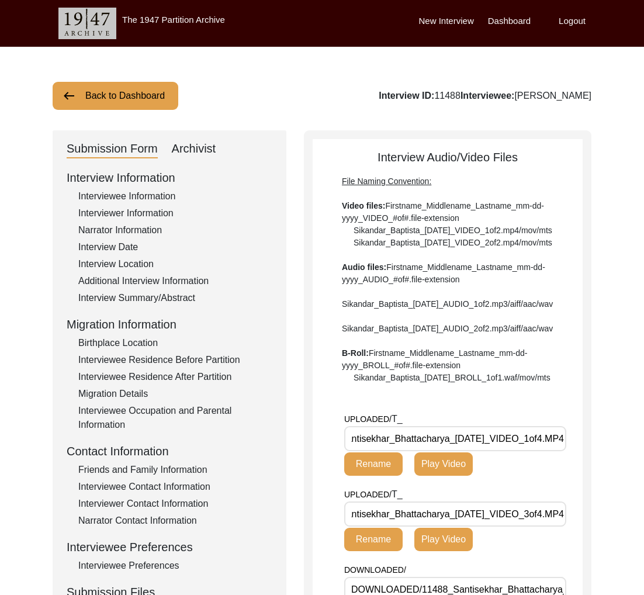
click at [146, 192] on div "Interviewee Information" at bounding box center [175, 196] width 194 height 14
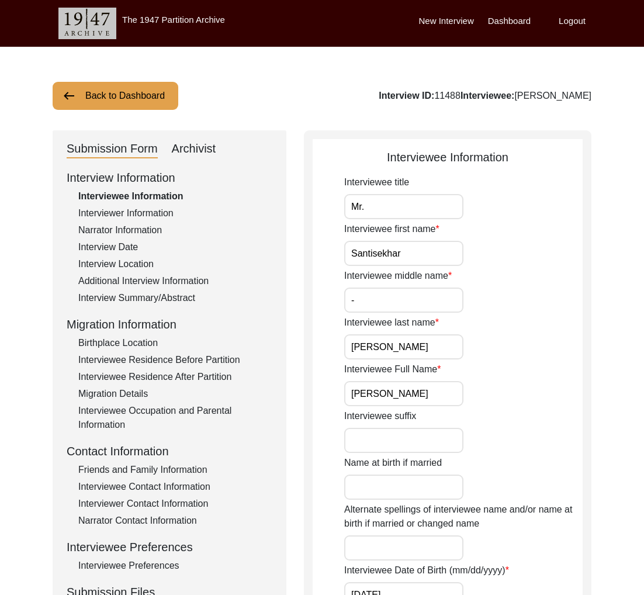
click at [441, 399] on input "[PERSON_NAME]" at bounding box center [403, 393] width 119 height 25
click at [200, 357] on div "Interviewee Residence Before Partition" at bounding box center [175, 360] width 194 height 14
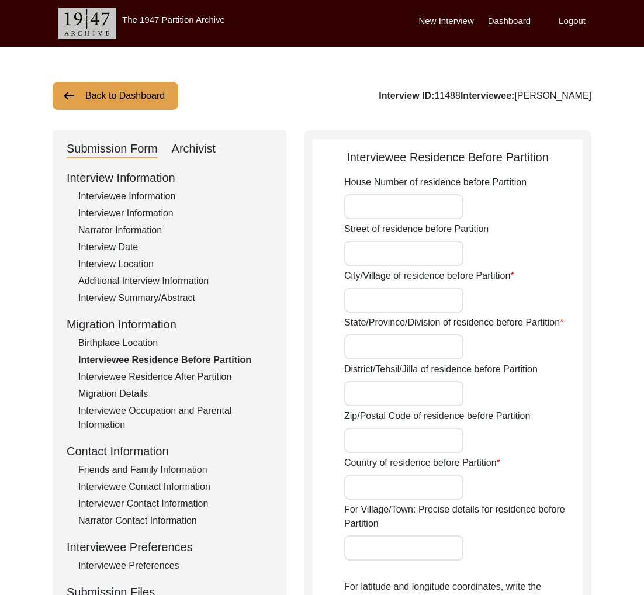
type input "-"
type input "Mymensingh"
type input "Mymensingh Division"
type input "[GEOGRAPHIC_DATA]"
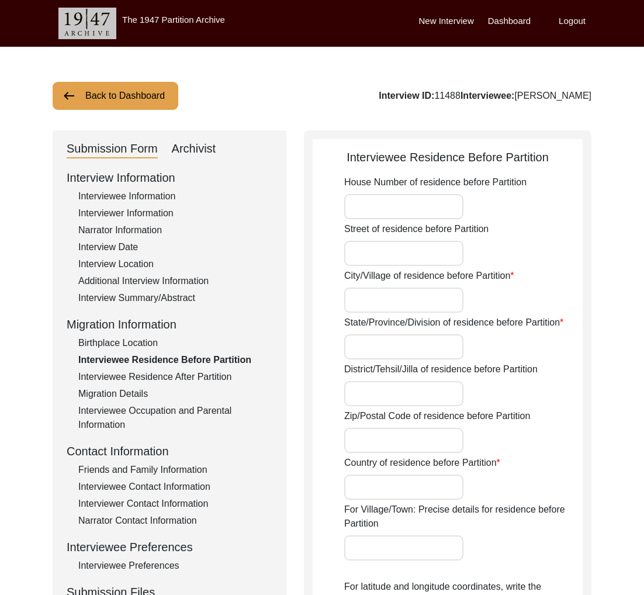
type input "Mymensingh, Mymensingh Division, [GEOGRAPHIC_DATA]"
type input "24.7471"
type input "90.4202"
click at [160, 291] on div "Interview Summary/Abstract" at bounding box center [175, 298] width 194 height 14
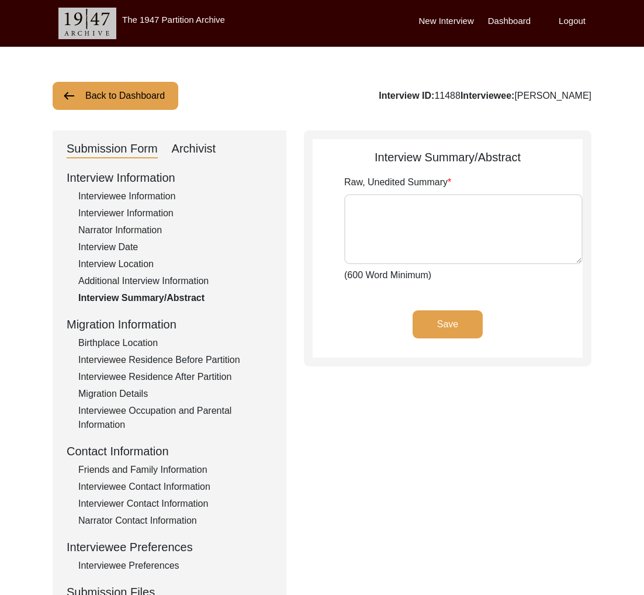
type textarea "Loremipsumd Sitametconse adi elit se Doeiusm 51, 1598, te Incididunt, Utlaboree…"
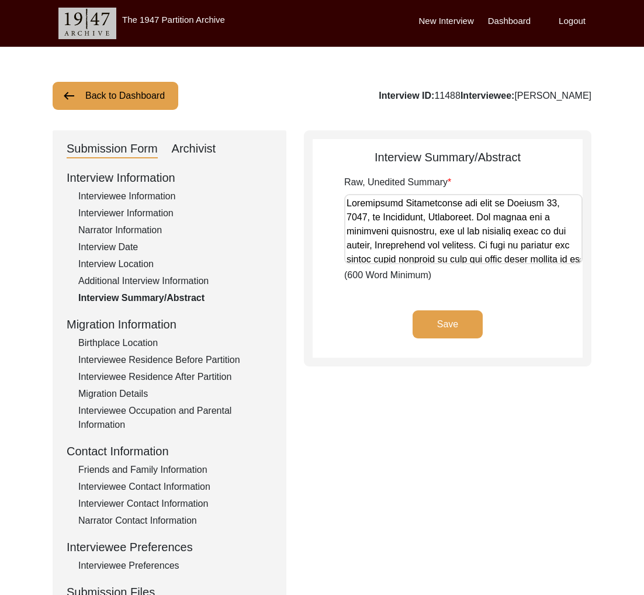
click at [175, 356] on div "Interviewee Residence Before Partition" at bounding box center [175, 360] width 194 height 14
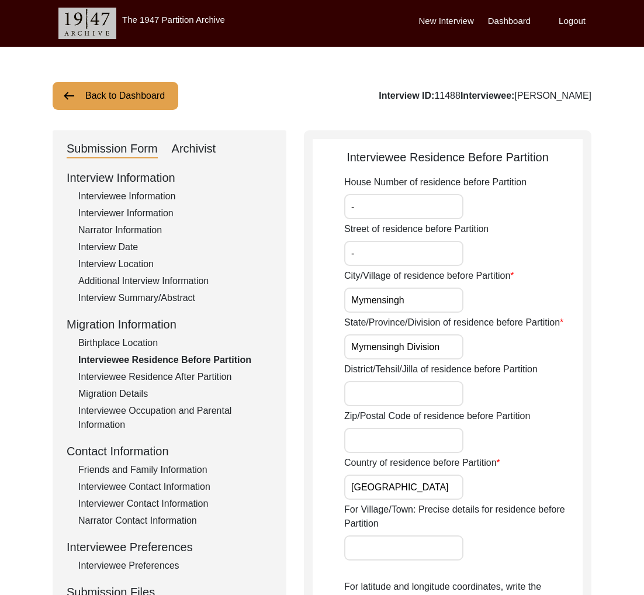
scroll to position [326, 0]
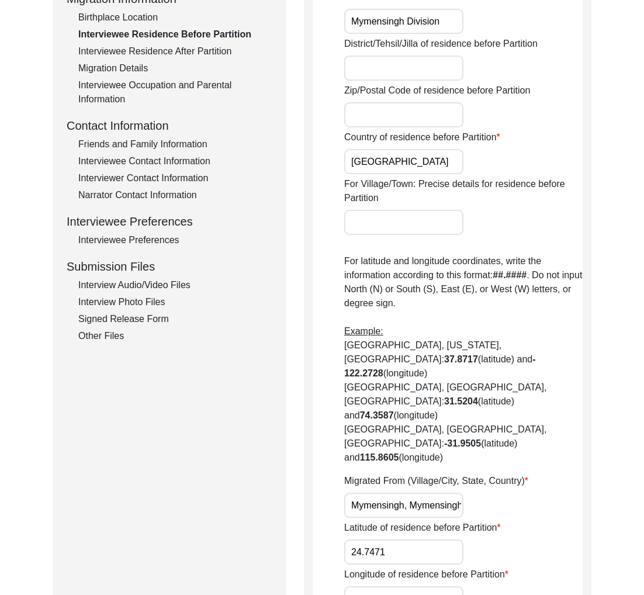
click at [391, 493] on input "Mymensingh, Mymensingh Division, [GEOGRAPHIC_DATA]" at bounding box center [403, 505] width 119 height 25
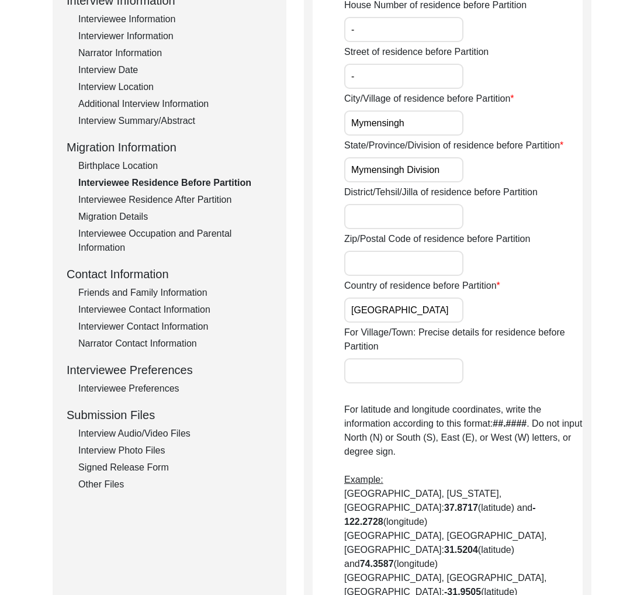
scroll to position [179, 0]
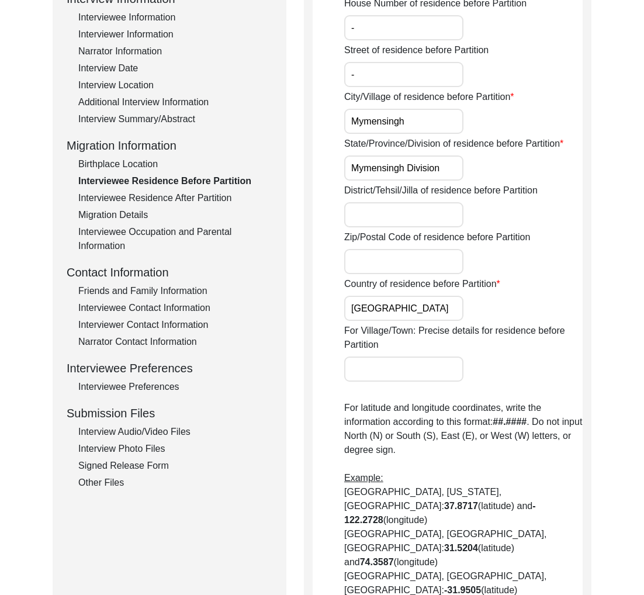
drag, startPoint x: 136, startPoint y: 20, endPoint x: 159, endPoint y: 30, distance: 24.7
click at [136, 20] on div "Interviewee Information" at bounding box center [175, 18] width 194 height 14
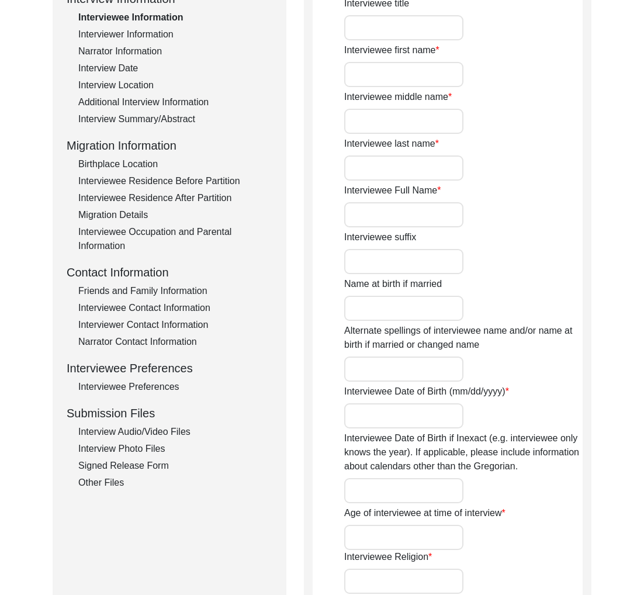
type input "Mr."
type input "Santisekhar"
type input "-"
type input "[PERSON_NAME]"
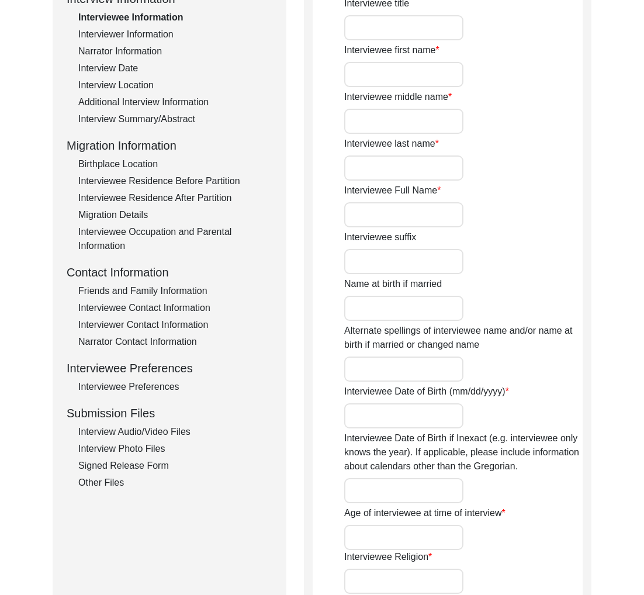
type input "[DATE]"
type input "83"
type input "[DEMOGRAPHIC_DATA]"
click at [396, 216] on input "[PERSON_NAME]" at bounding box center [403, 214] width 119 height 25
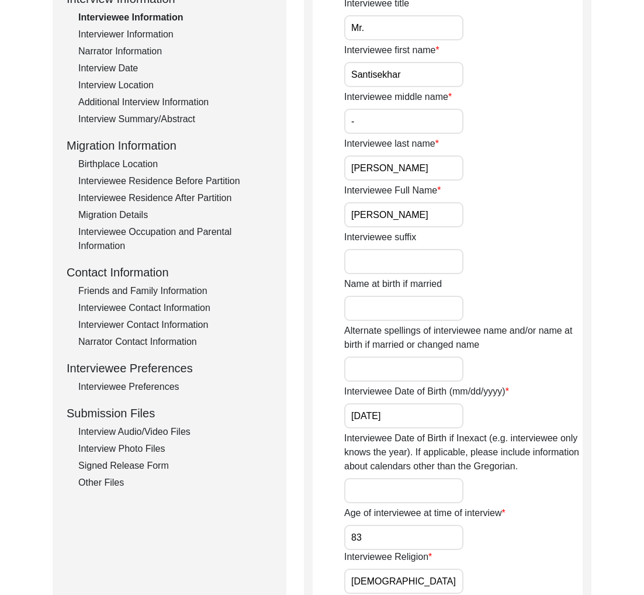
click at [395, 215] on input "[PERSON_NAME]" at bounding box center [403, 214] width 119 height 25
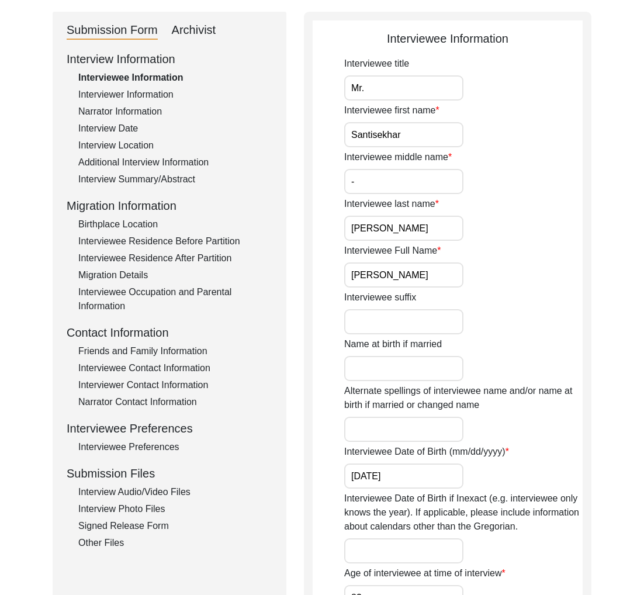
scroll to position [94, 0]
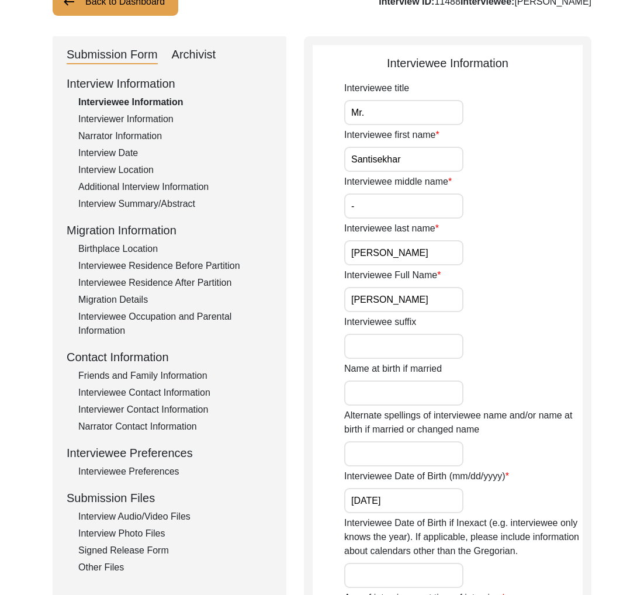
click at [98, 153] on div "Interview Date" at bounding box center [175, 153] width 194 height 14
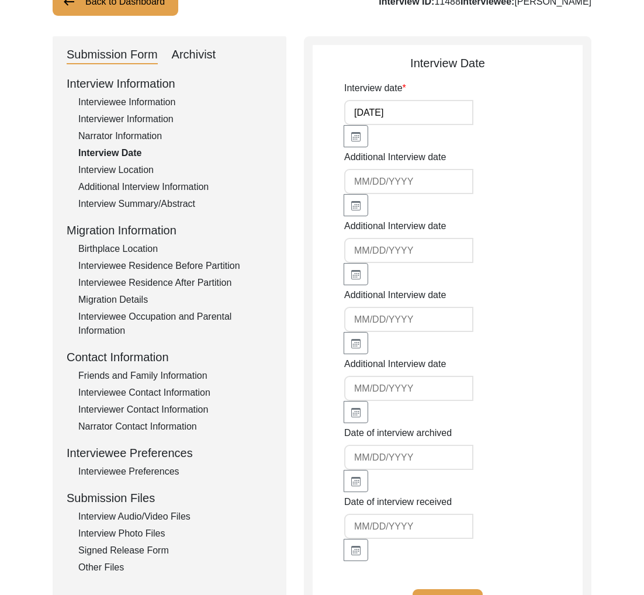
click at [130, 167] on div "Interview Location" at bounding box center [175, 170] width 194 height 14
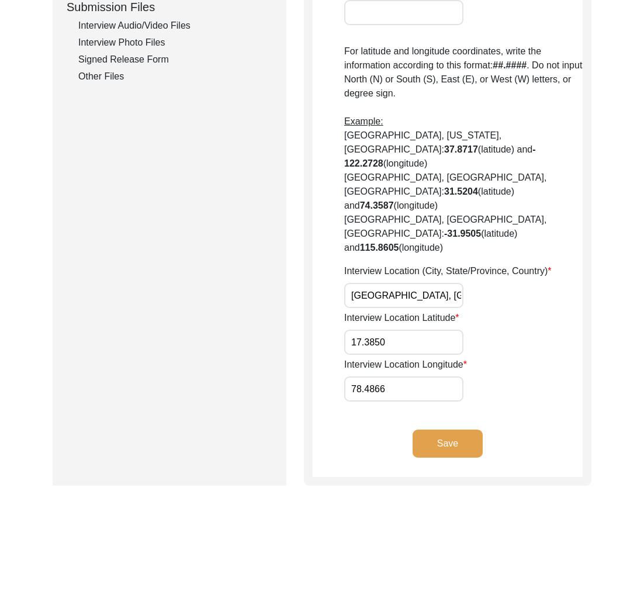
scroll to position [601, 0]
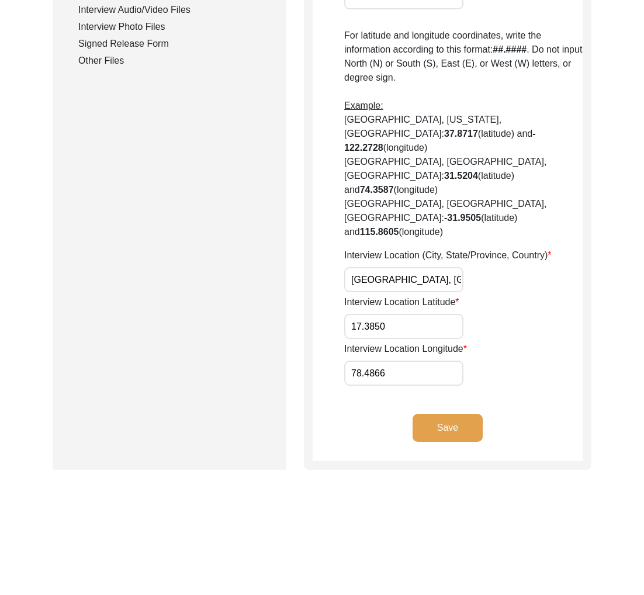
click at [403, 267] on input "[GEOGRAPHIC_DATA], [GEOGRAPHIC_DATA], [GEOGRAPHIC_DATA]" at bounding box center [403, 279] width 119 height 25
click at [402, 267] on input "[GEOGRAPHIC_DATA], [GEOGRAPHIC_DATA], [GEOGRAPHIC_DATA]" at bounding box center [403, 279] width 119 height 25
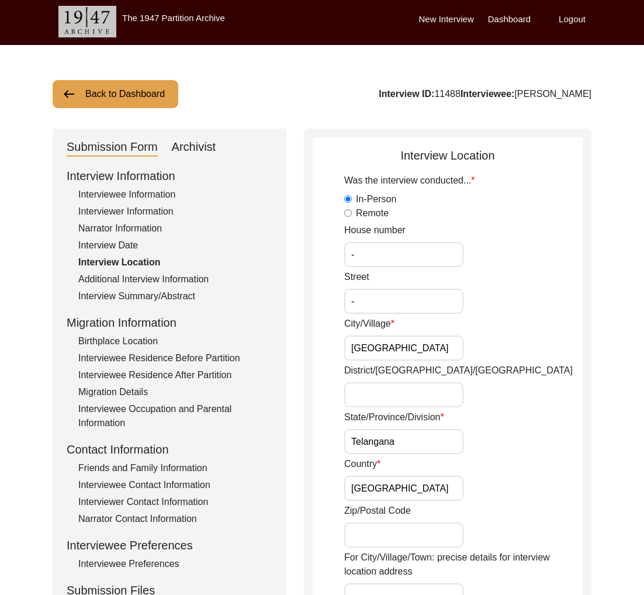
scroll to position [0, 0]
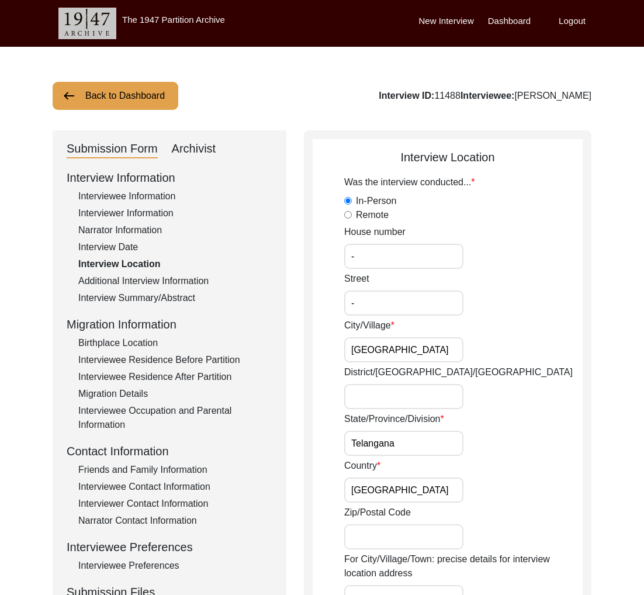
click at [138, 215] on div "Interviewer Information" at bounding box center [175, 213] width 194 height 14
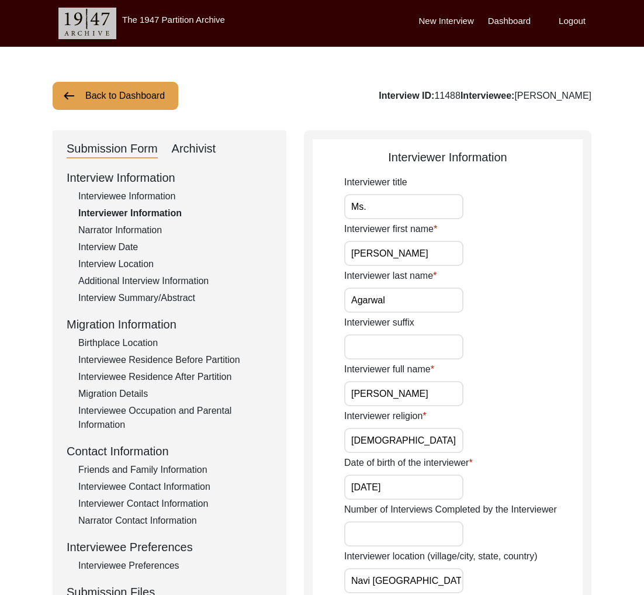
click at [384, 395] on input "[PERSON_NAME]" at bounding box center [403, 393] width 119 height 25
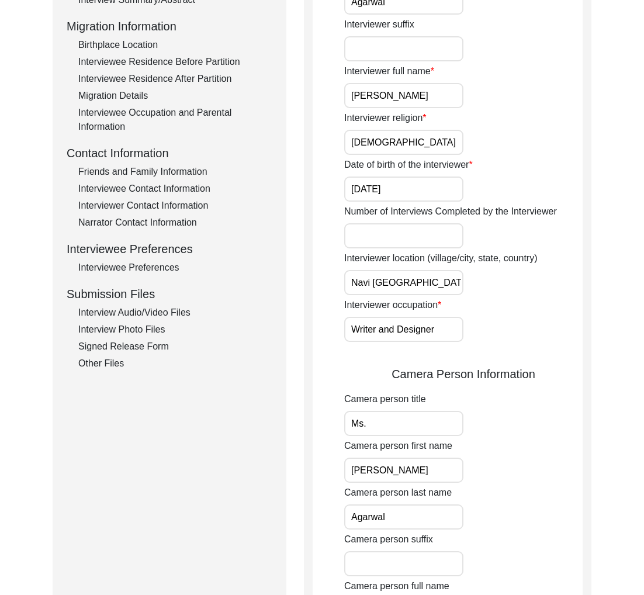
click at [140, 312] on div "Interview Audio/Video Files" at bounding box center [175, 313] width 194 height 14
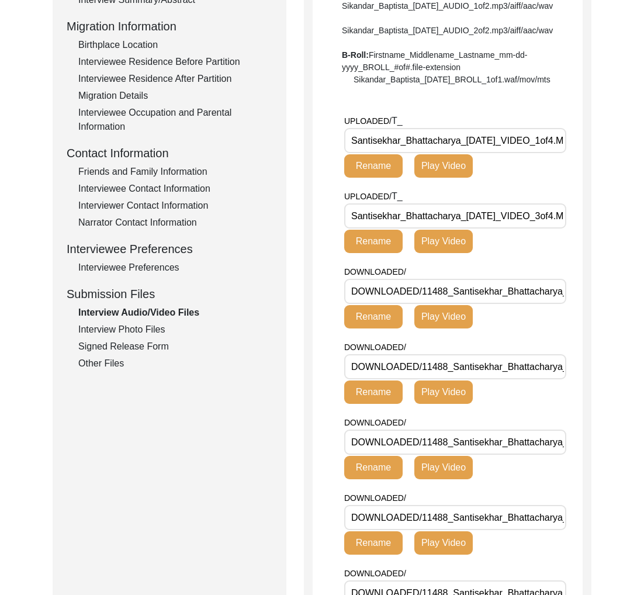
scroll to position [0, 25]
drag, startPoint x: 537, startPoint y: 327, endPoint x: 430, endPoint y: 328, distance: 106.4
click at [430, 304] on input "DOWNLOADED/11488_Santisekhar_Bhattacharya_[DATE]_BROLL_1of1.MP4" at bounding box center [455, 291] width 222 height 25
